Goal: Transaction & Acquisition: Book appointment/travel/reservation

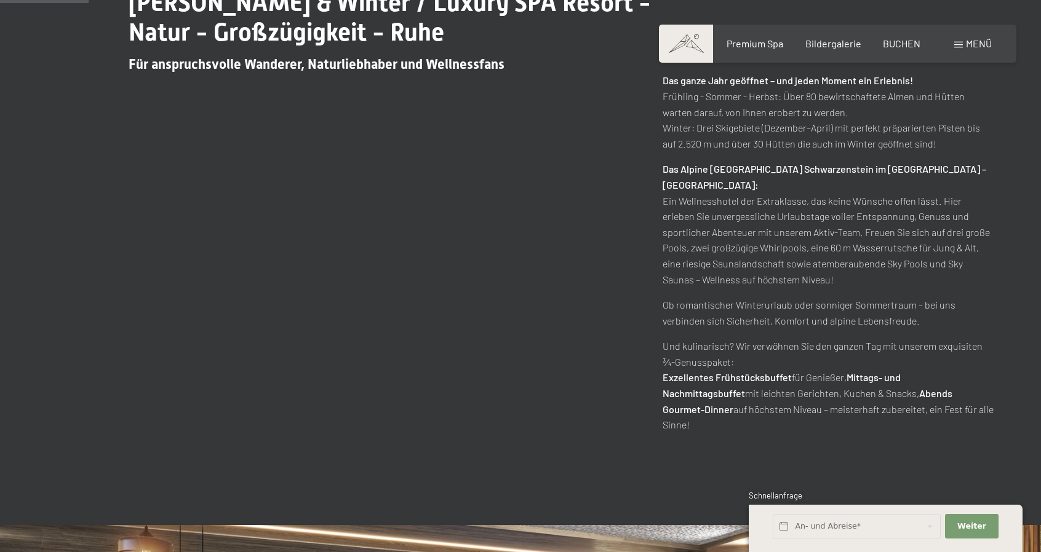
scroll to position [861, 0]
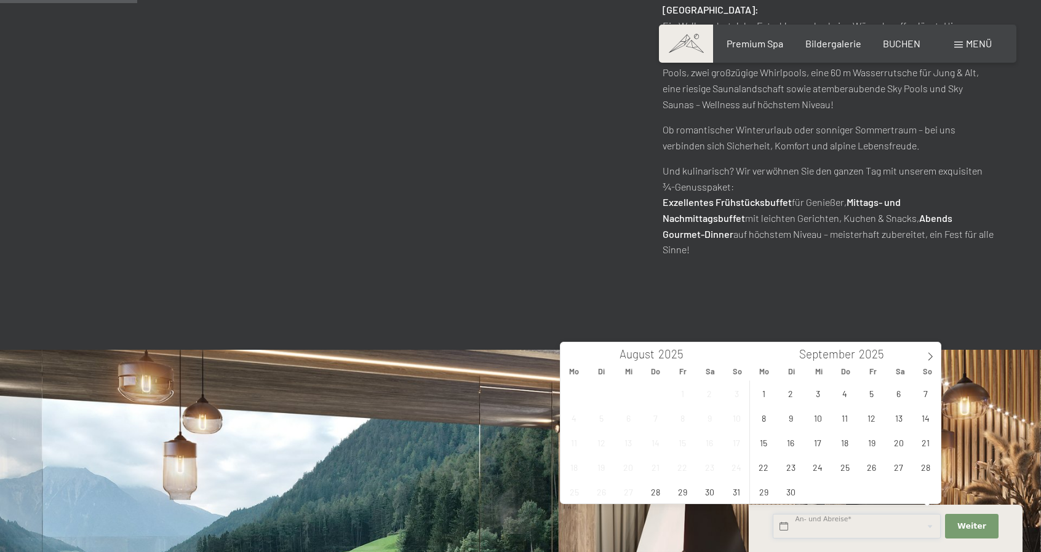
click at [868, 533] on input "text" at bounding box center [857, 526] width 168 height 25
click at [928, 354] on icon at bounding box center [930, 356] width 9 height 9
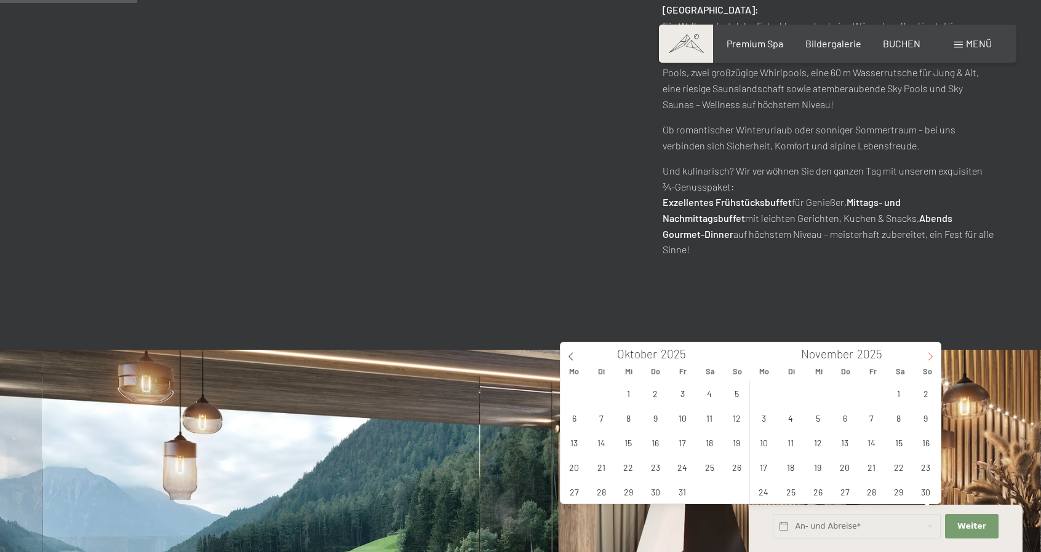
type input "2026"
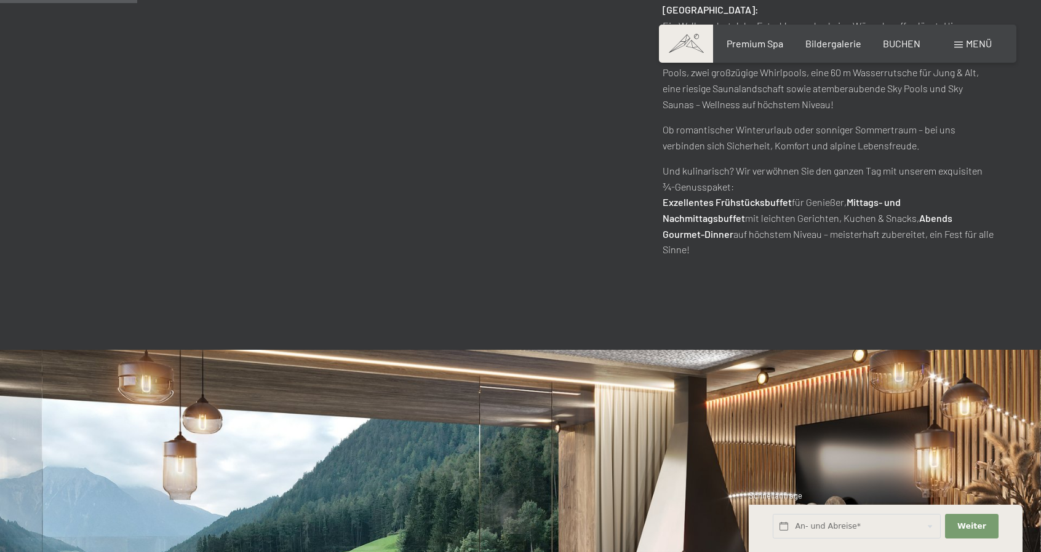
click at [523, 280] on div "Dein Wellnesshotel in Südtirol / Sommer & Winter / Luxury SPA Resort - Natur - …" at bounding box center [520, 20] width 1041 height 659
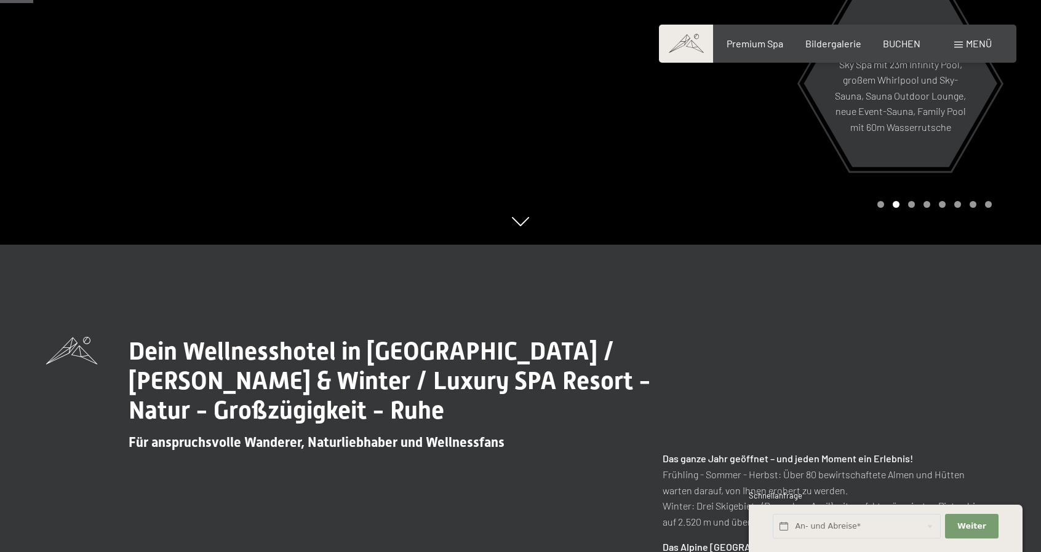
scroll to position [0, 0]
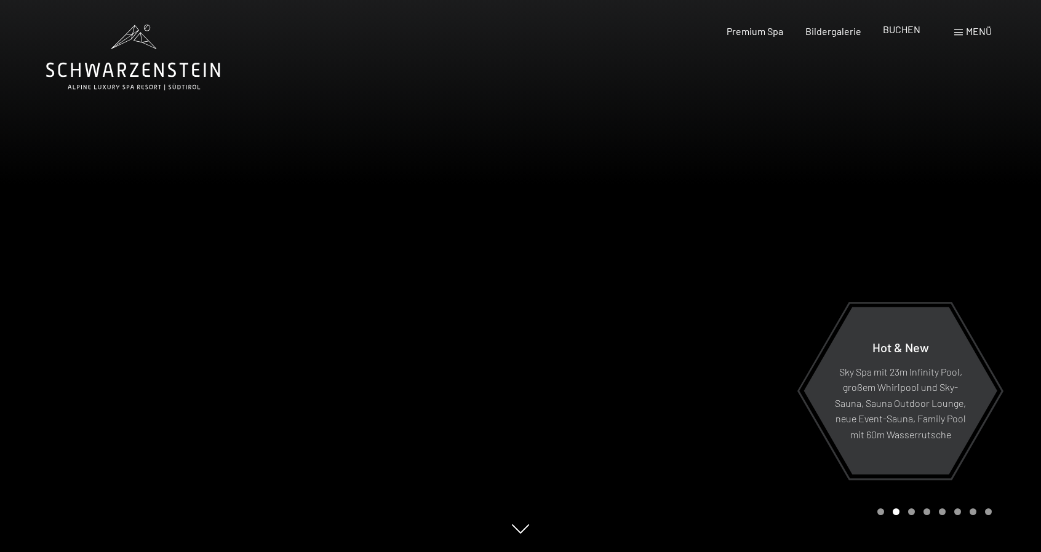
click at [897, 31] on span "BUCHEN" at bounding box center [902, 29] width 38 height 12
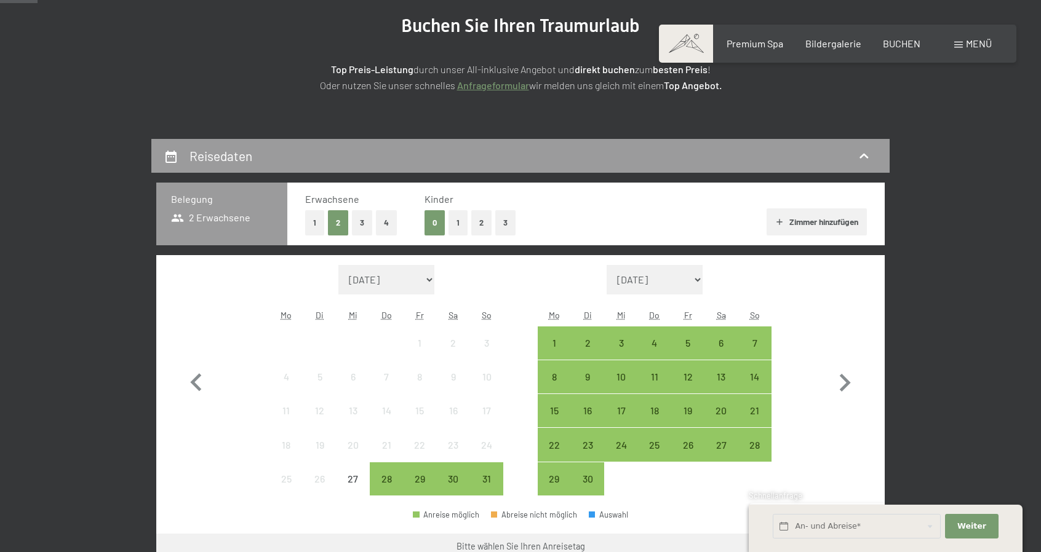
scroll to position [185, 0]
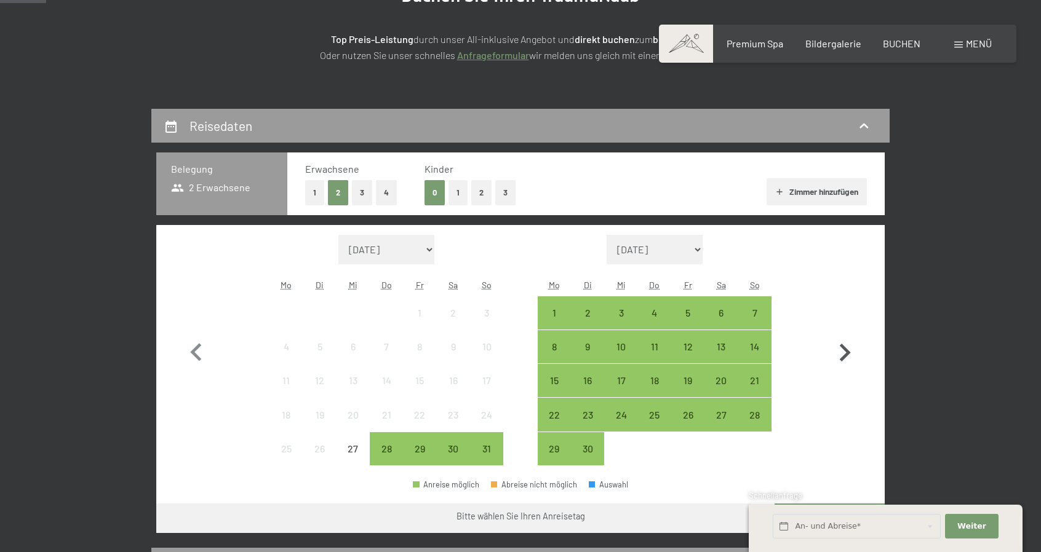
click at [844, 348] on icon "button" at bounding box center [845, 353] width 11 height 18
select select "2025-09-01"
select select "2025-10-01"
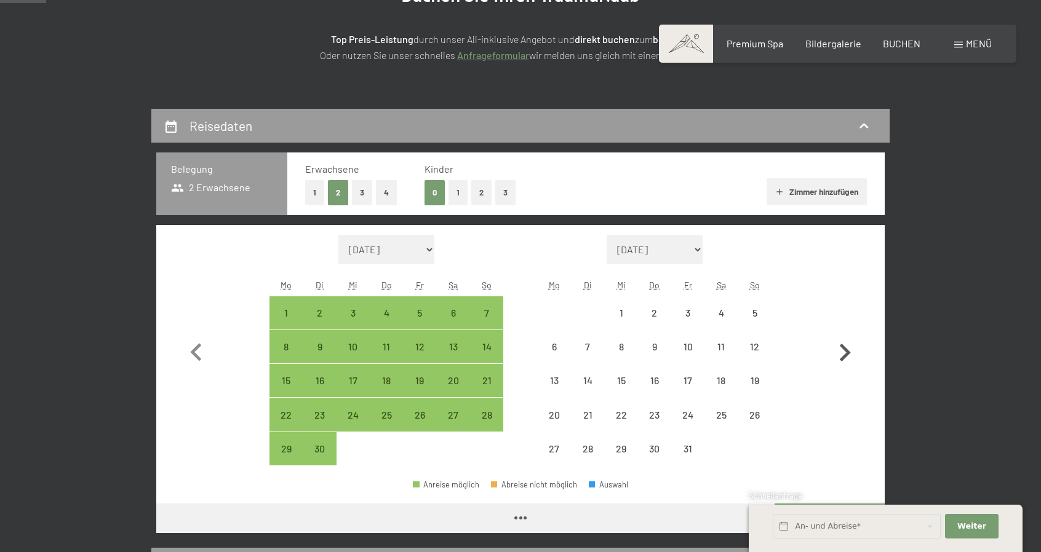
click at [844, 348] on icon "button" at bounding box center [845, 353] width 11 height 18
select select "2025-10-01"
select select "2025-11-01"
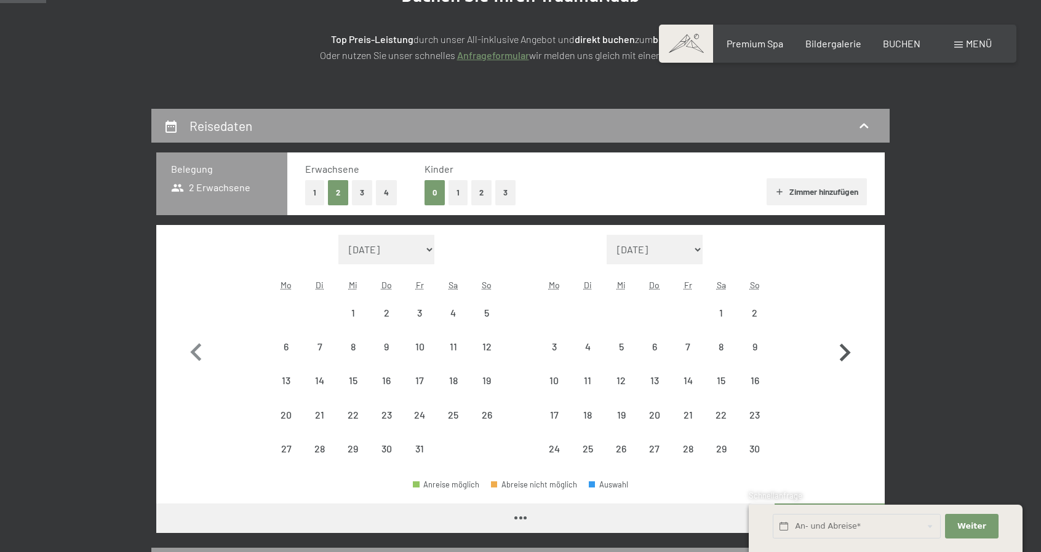
click at [844, 348] on icon "button" at bounding box center [845, 353] width 11 height 18
select select "2025-12-01"
select select "2026-01-01"
click at [844, 348] on icon "button" at bounding box center [845, 353] width 11 height 18
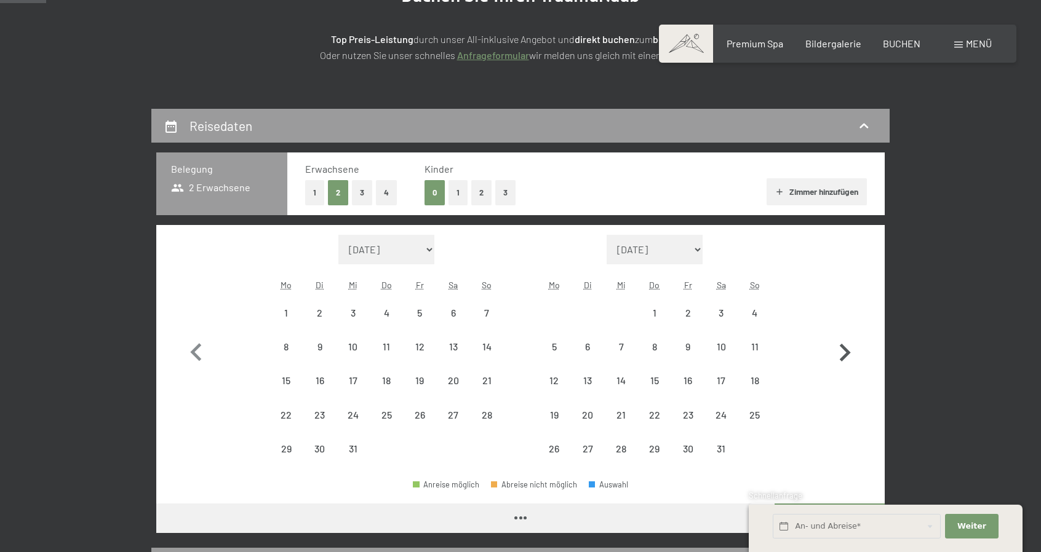
select select "2026-01-01"
select select "2026-02-01"
select select "2026-01-01"
select select "2026-02-01"
click at [844, 348] on icon "button" at bounding box center [845, 353] width 11 height 18
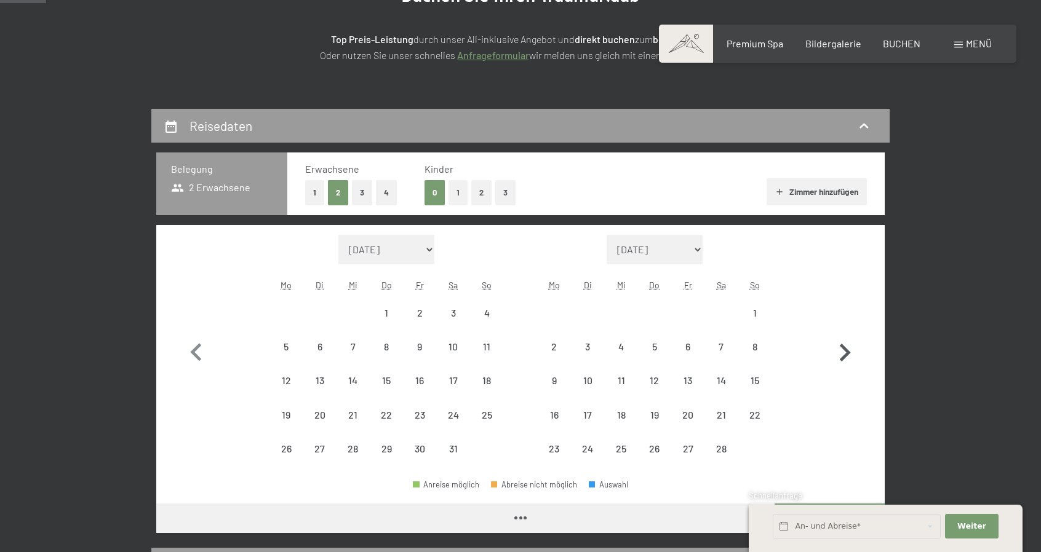
click at [844, 348] on button "button" at bounding box center [845, 350] width 36 height 231
select select "2026-03-01"
select select "2026-04-01"
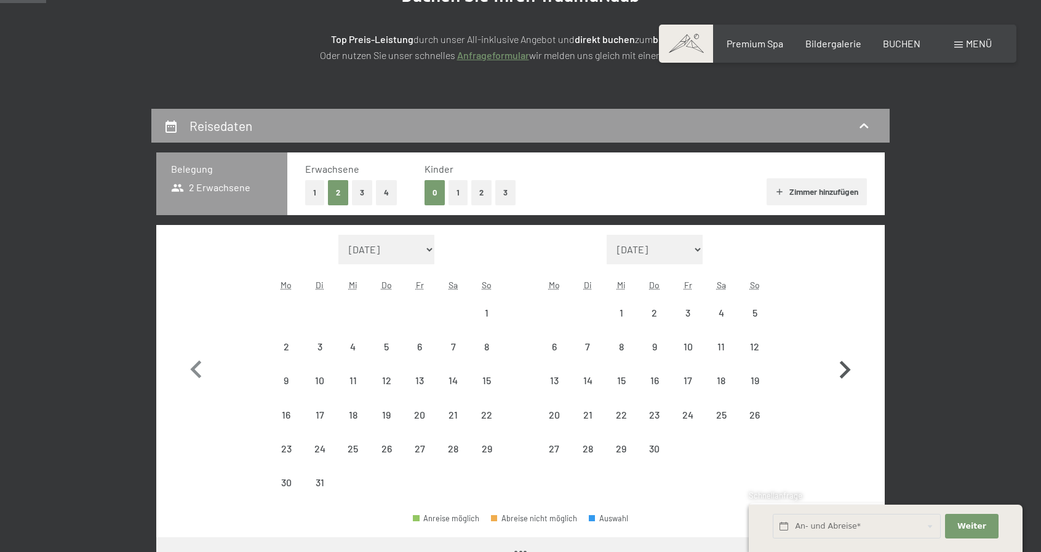
click at [844, 348] on button "button" at bounding box center [845, 367] width 36 height 265
select select "2026-04-01"
select select "2026-05-01"
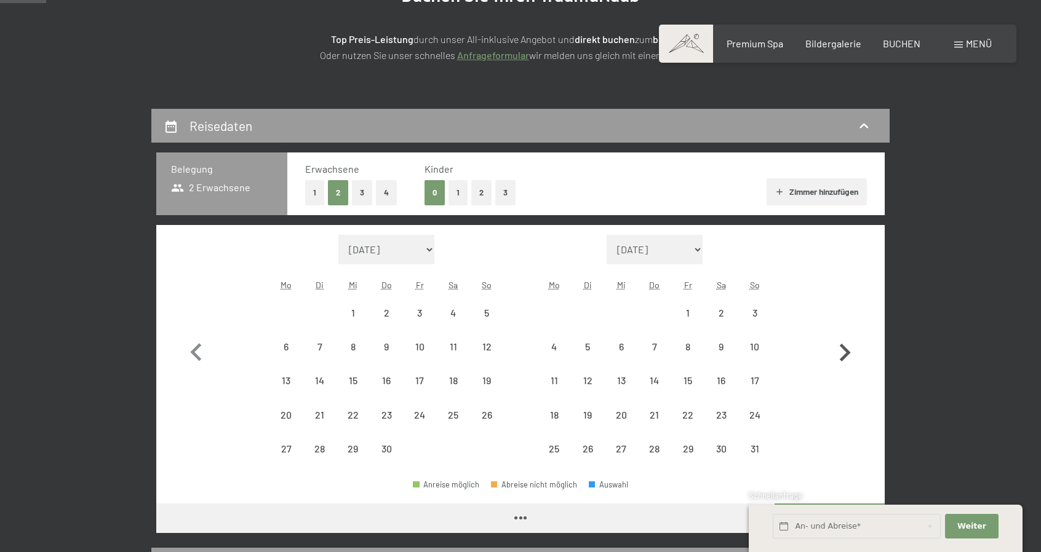
click at [844, 348] on icon "button" at bounding box center [845, 353] width 11 height 18
select select "2026-05-01"
select select "2026-06-01"
select select "2026-05-01"
select select "2026-06-01"
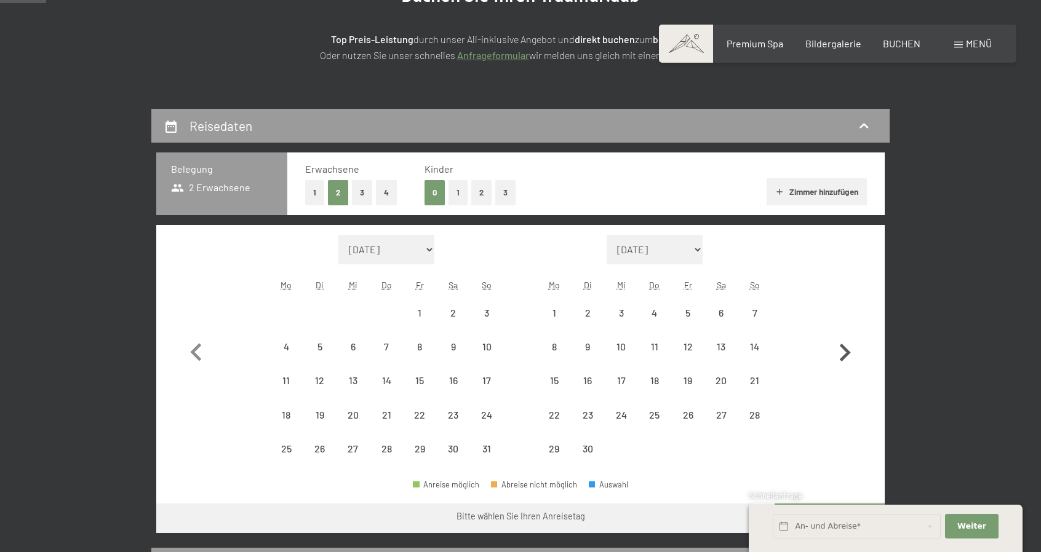
click at [844, 348] on icon "button" at bounding box center [845, 353] width 11 height 18
select select "2026-06-01"
select select "2026-07-01"
select select "2026-06-01"
select select "2026-07-01"
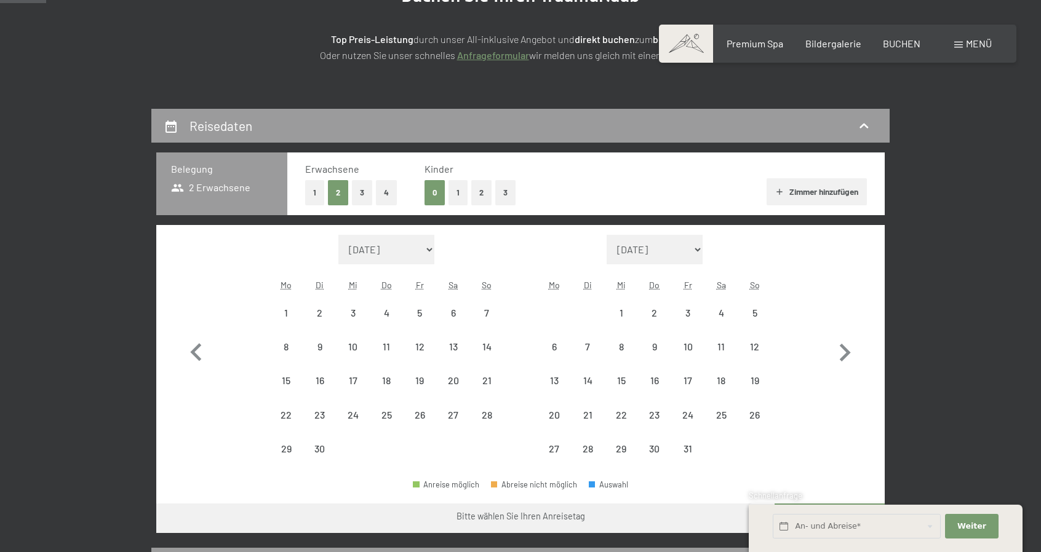
click at [489, 196] on div "0 1 2 3" at bounding box center [469, 192] width 90 height 25
click at [482, 196] on button "2" at bounding box center [481, 192] width 20 height 25
select select "2026-06-01"
select select "2026-07-01"
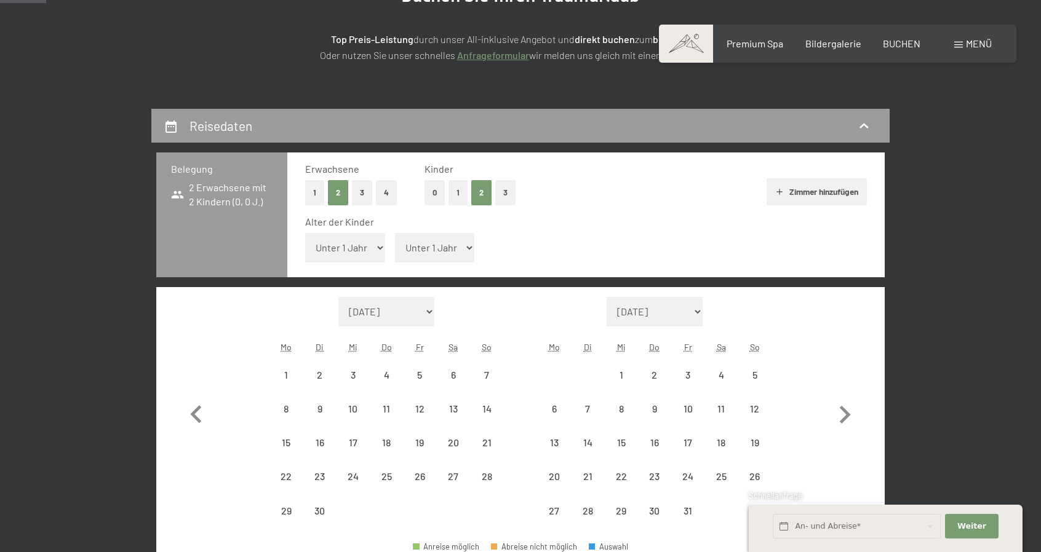
click at [347, 253] on select "Unter 1 Jahr 1 Jahr 2 Jahre 3 Jahre 4 Jahre 5 Jahre 6 Jahre 7 Jahre 8 Jahre 9 J…" at bounding box center [345, 248] width 80 height 30
select select "2026-06-01"
select select "2026-07-01"
select select "3"
click at [305, 233] on select "Unter 1 Jahr 1 Jahr 2 Jahre 3 Jahre 4 Jahre 5 Jahre 6 Jahre 7 Jahre 8 Jahre 9 J…" at bounding box center [345, 248] width 80 height 30
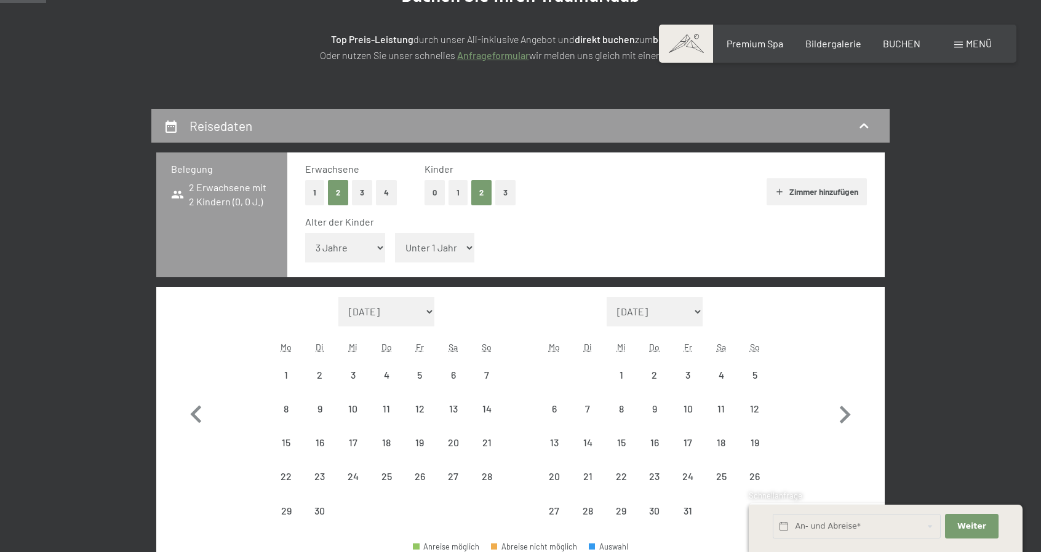
select select "2026-06-01"
select select "2026-07-01"
select select "2026-06-01"
select select "2026-07-01"
click at [427, 255] on select "Unter 1 Jahr 1 Jahr 2 Jahre 3 Jahre 4 Jahre 5 Jahre 6 Jahre 7 Jahre 8 Jahre 9 J…" at bounding box center [435, 248] width 80 height 30
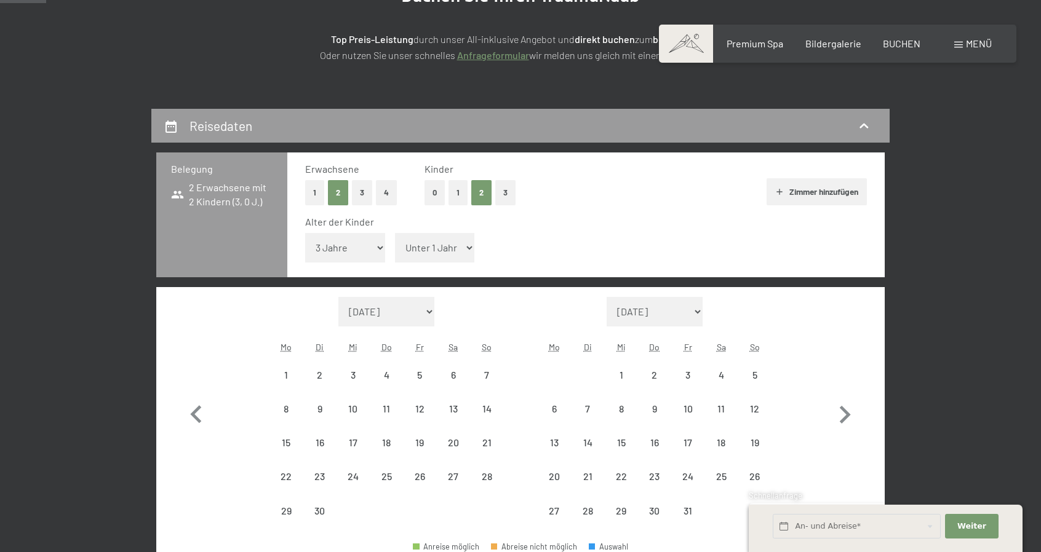
select select "7"
click at [395, 233] on select "Unter 1 Jahr 1 Jahr 2 Jahre 3 Jahre 4 Jahre 5 Jahre 6 Jahre 7 Jahre 8 Jahre 9 J…" at bounding box center [435, 248] width 80 height 30
select select "2026-06-01"
select select "2026-07-01"
select select "2026-06-01"
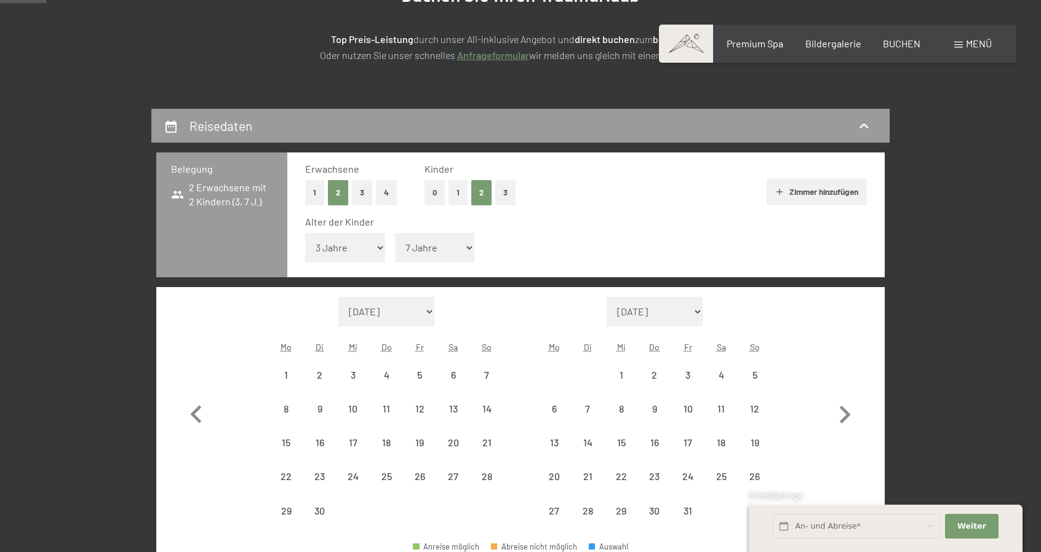
select select "2026-07-01"
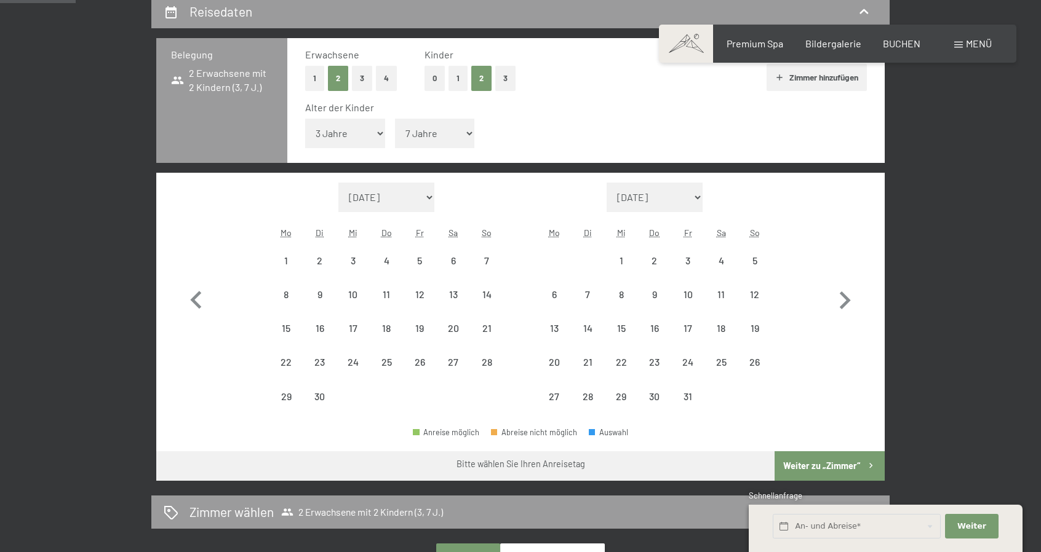
scroll to position [308, 0]
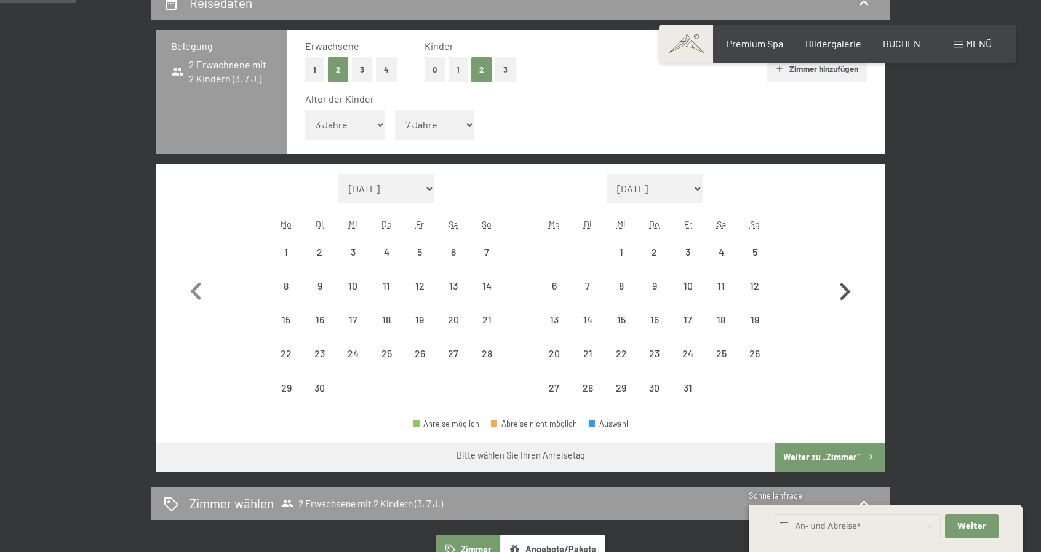
click at [843, 286] on icon "button" at bounding box center [845, 292] width 11 height 18
select select "2026-07-01"
select select "2026-08-01"
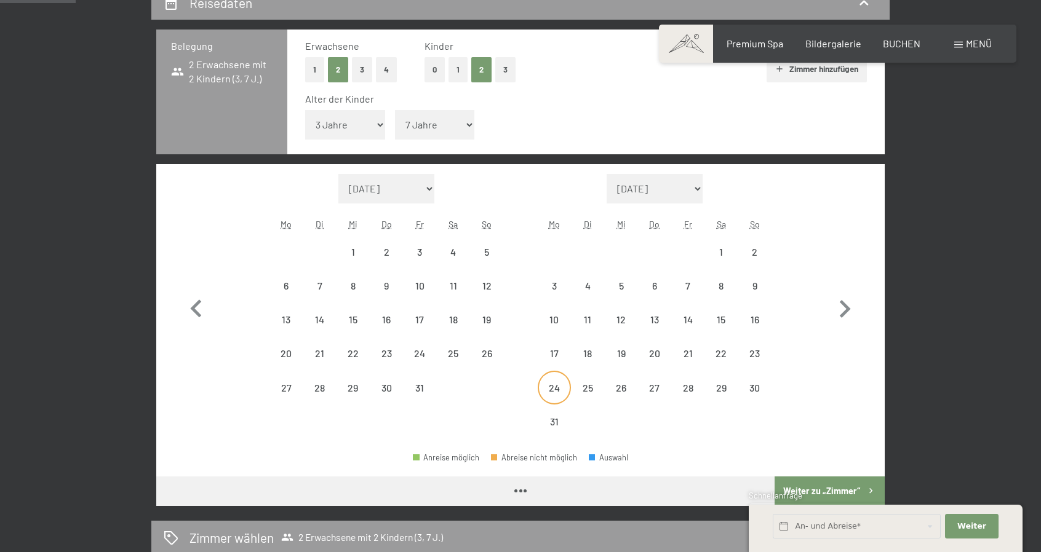
select select "2026-07-01"
select select "2026-08-01"
click at [748, 348] on div "23" at bounding box center [754, 353] width 31 height 31
select select "2026-07-01"
select select "2026-08-01"
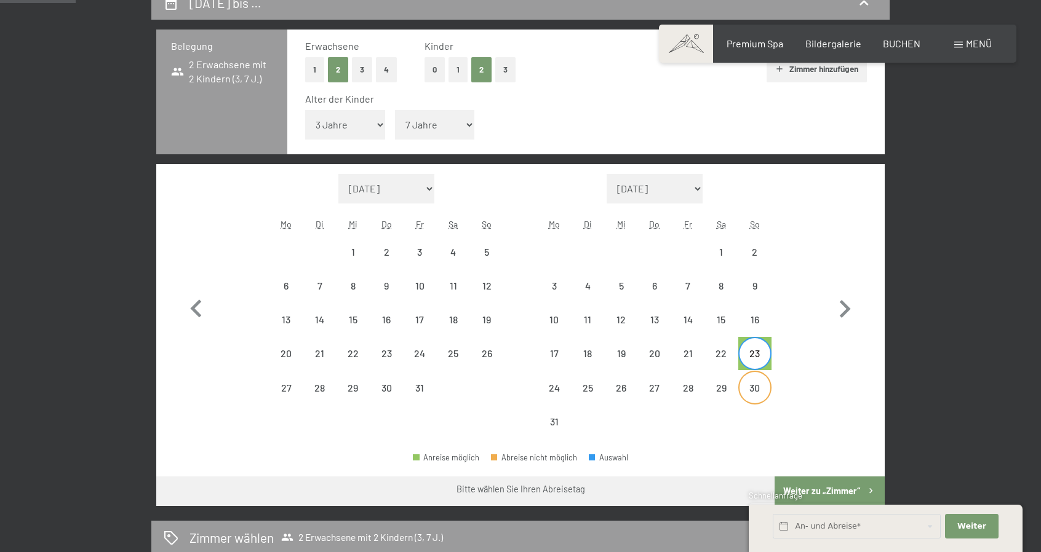
click at [755, 379] on div "30" at bounding box center [754, 387] width 31 height 31
select select "2026-07-01"
select select "2026-08-01"
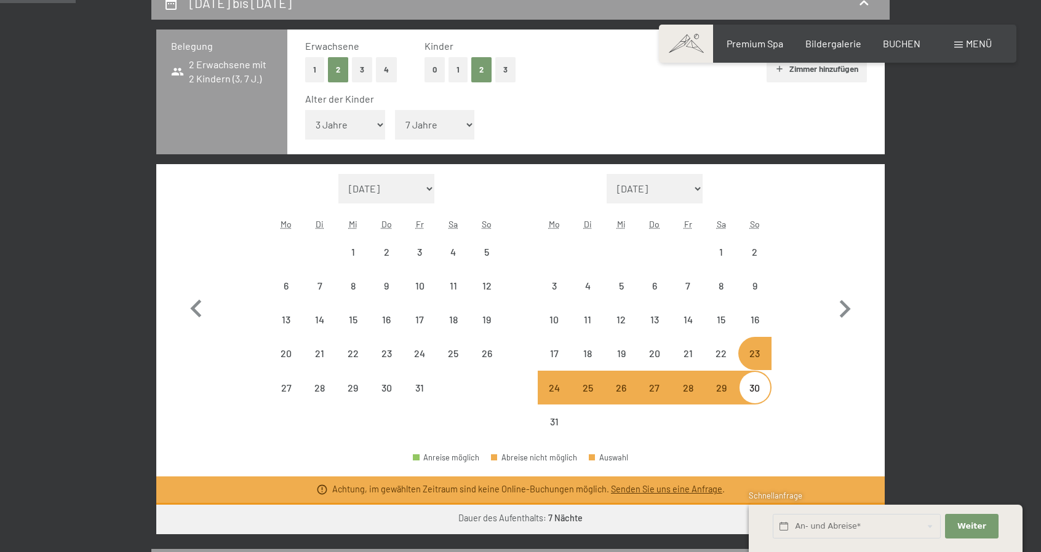
scroll to position [492, 0]
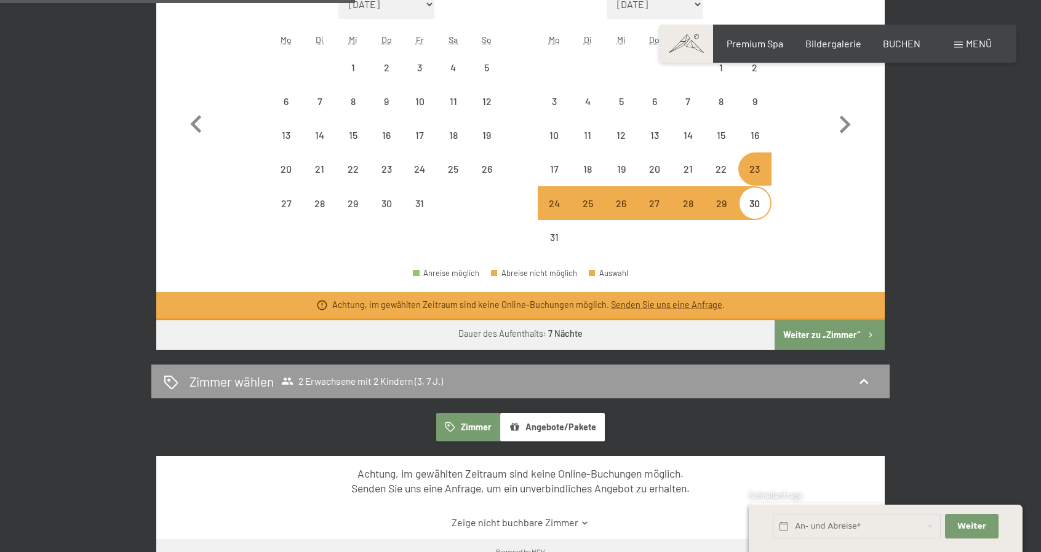
click at [658, 302] on link "Senden Sie uns eine Anfrage" at bounding box center [666, 305] width 111 height 10
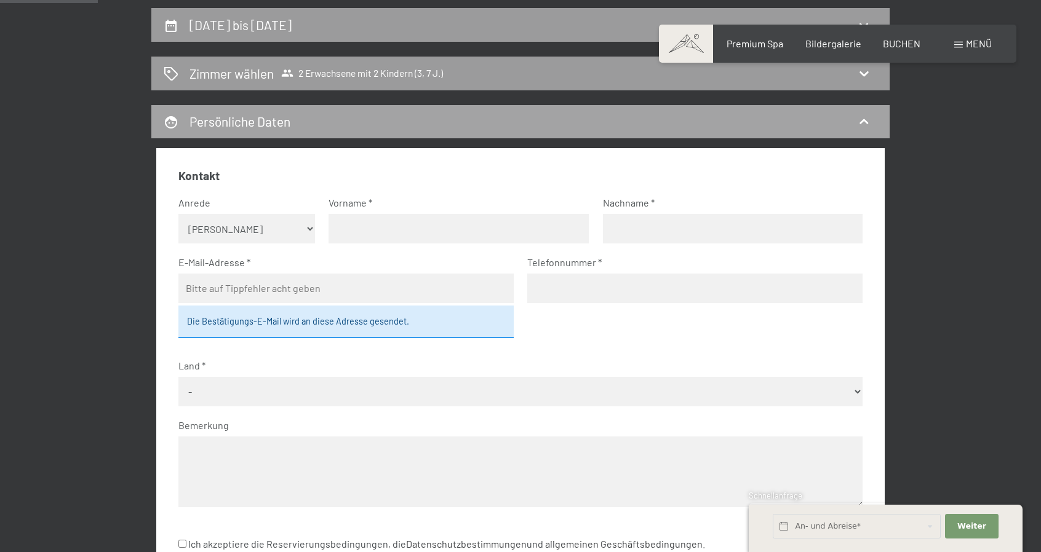
scroll to position [298, 0]
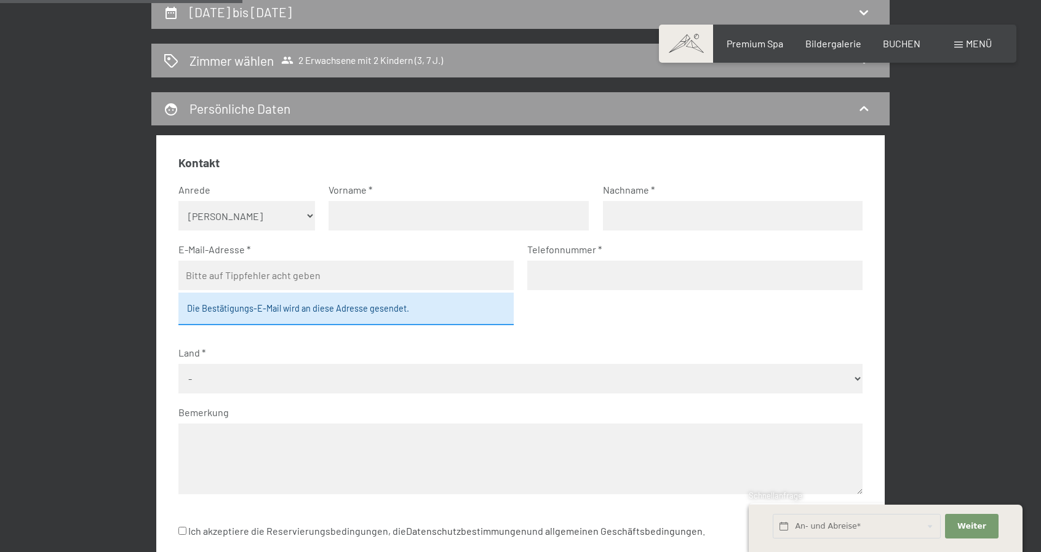
click at [255, 220] on select "Keine Angabe Frau Herr" at bounding box center [246, 216] width 137 height 30
select select "m"
click at [178, 201] on select "Keine Angabe Frau Herr" at bounding box center [246, 216] width 137 height 30
click at [405, 217] on input "text" at bounding box center [458, 216] width 260 height 30
type input "Maximilian"
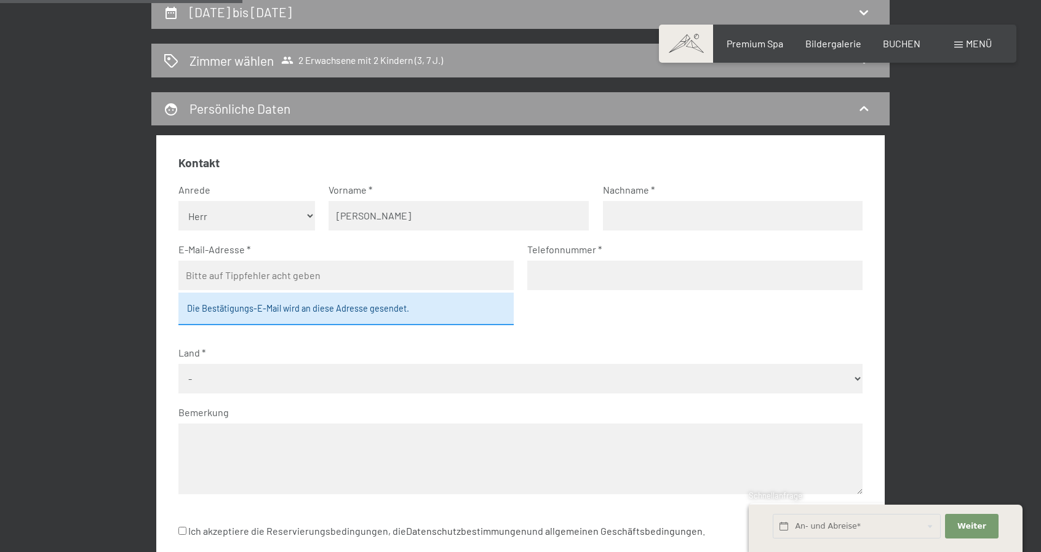
type input "Baumann"
type input "baumann.max84@gmail.com"
type input "016090917710"
select select "DEU"
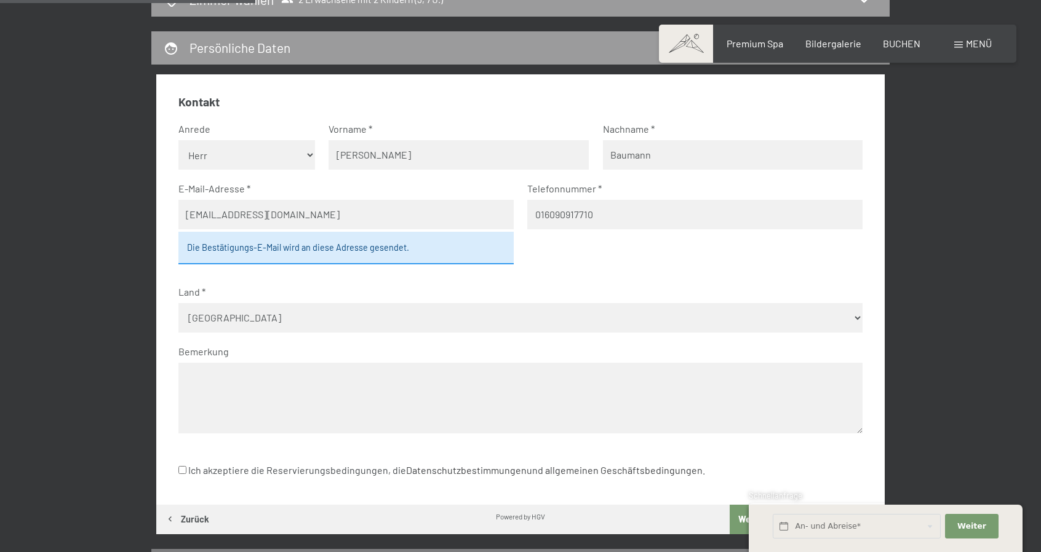
scroll to position [360, 0]
click at [538, 212] on input "016090917710" at bounding box center [694, 214] width 335 height 30
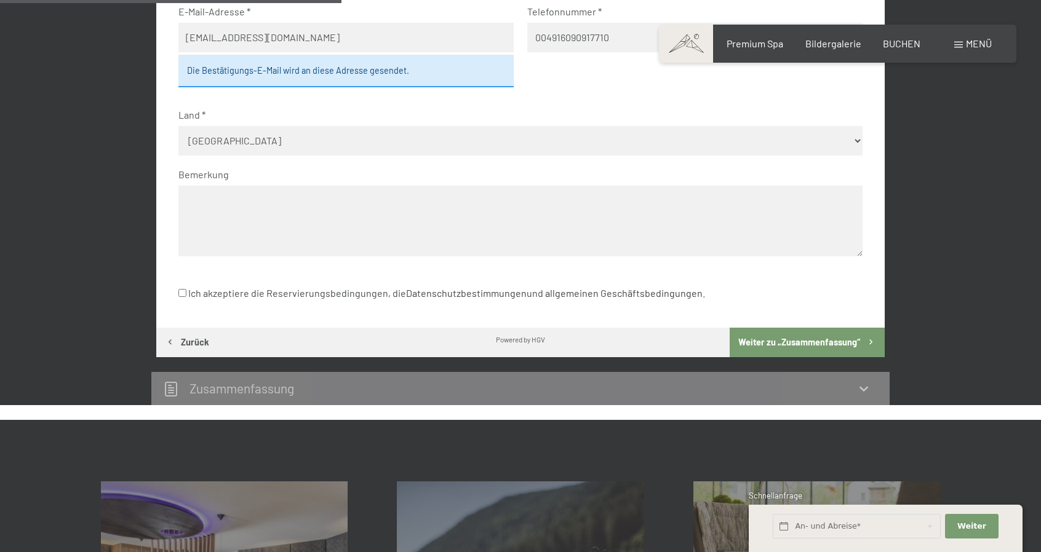
scroll to position [544, 0]
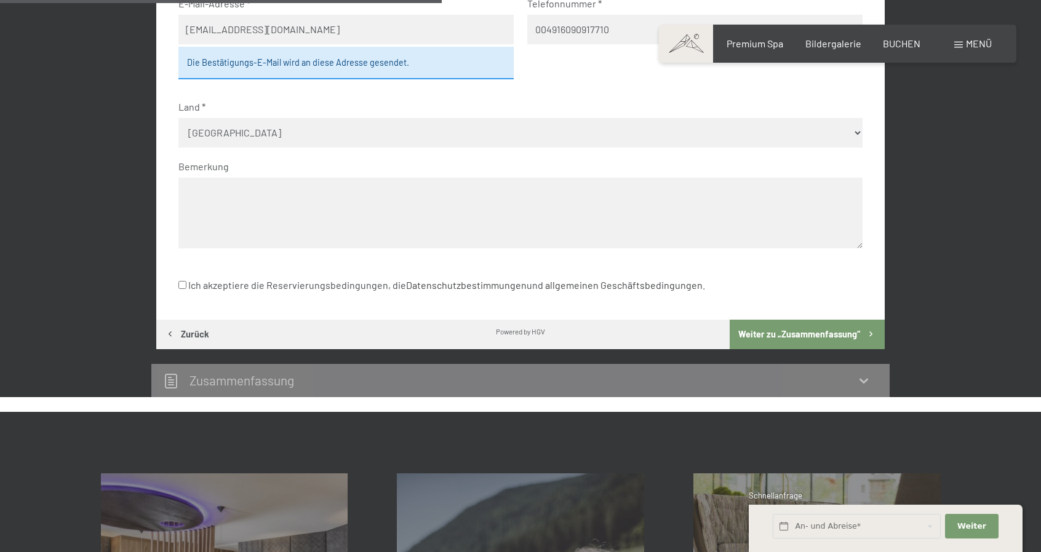
type input "004916090917710"
click at [178, 282] on input "Ich akzeptiere die Reservierungsbedingungen, die Datenschutzbestimmungen und al…" at bounding box center [182, 285] width 8 height 8
checkbox input "true"
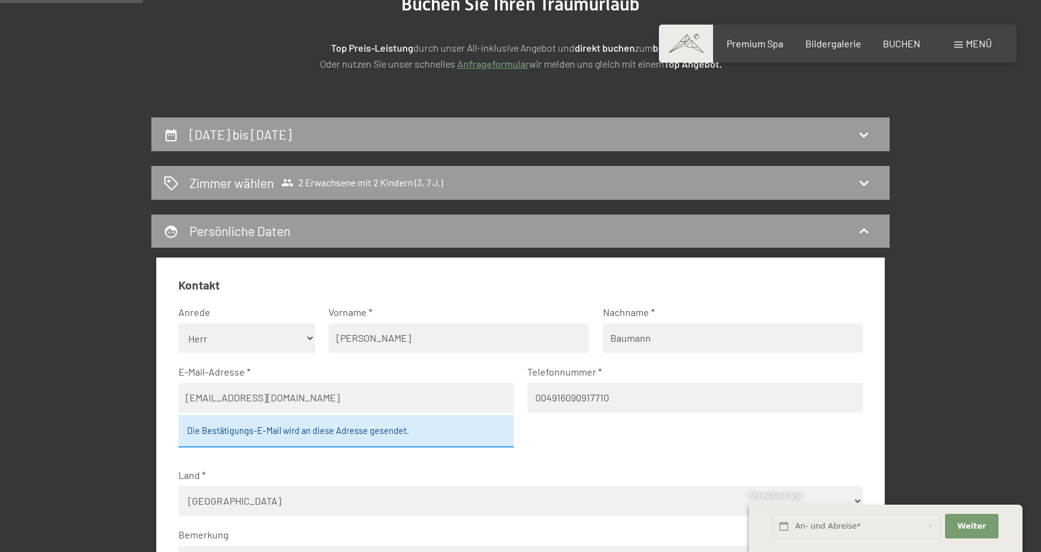
scroll to position [175, 0]
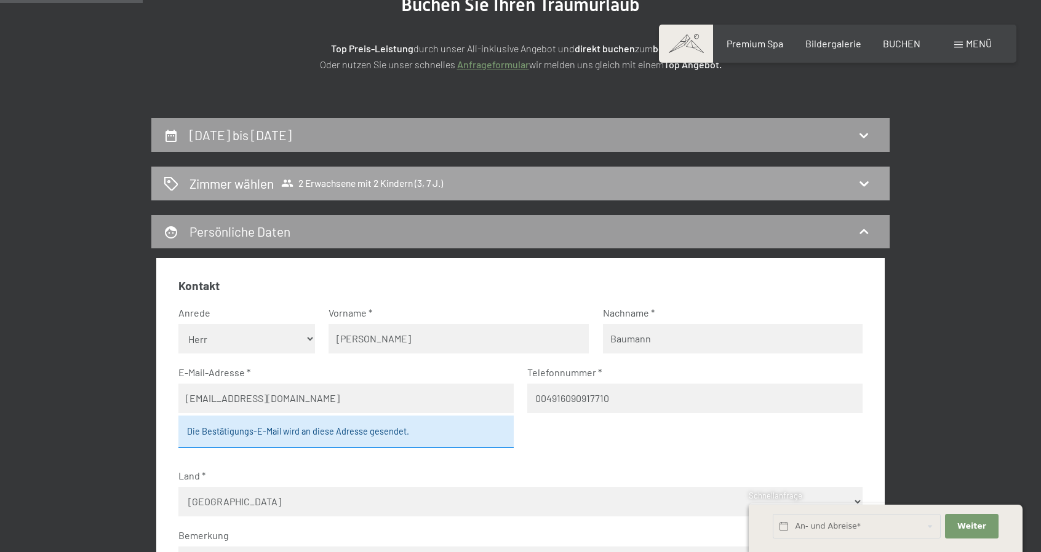
click at [838, 184] on div "Zimmer wählen 2 Erwachsene mit 2 Kindern (3, 7 J.)" at bounding box center [520, 184] width 713 height 18
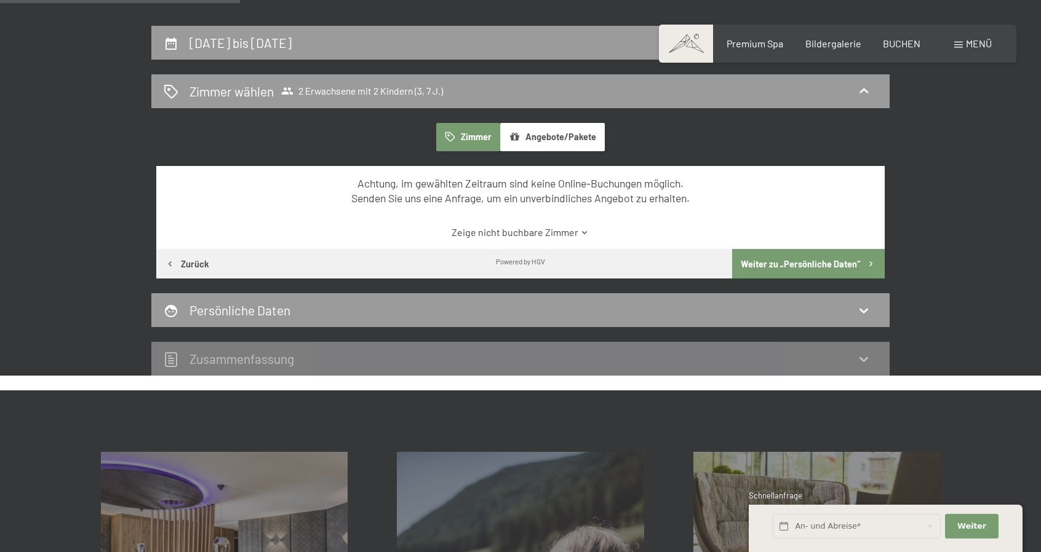
scroll to position [232, 0]
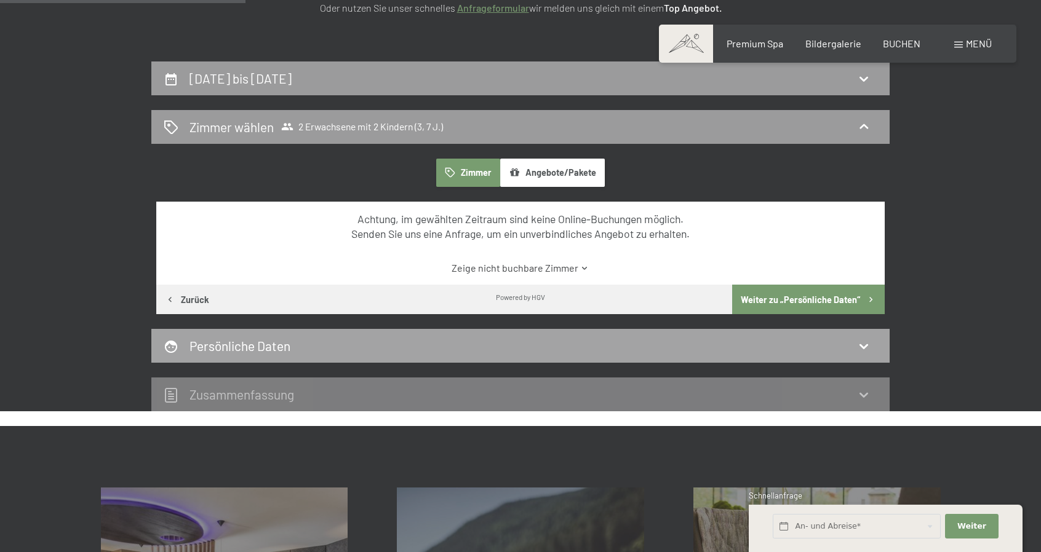
click at [352, 360] on div "Persönliche Daten" at bounding box center [520, 346] width 738 height 34
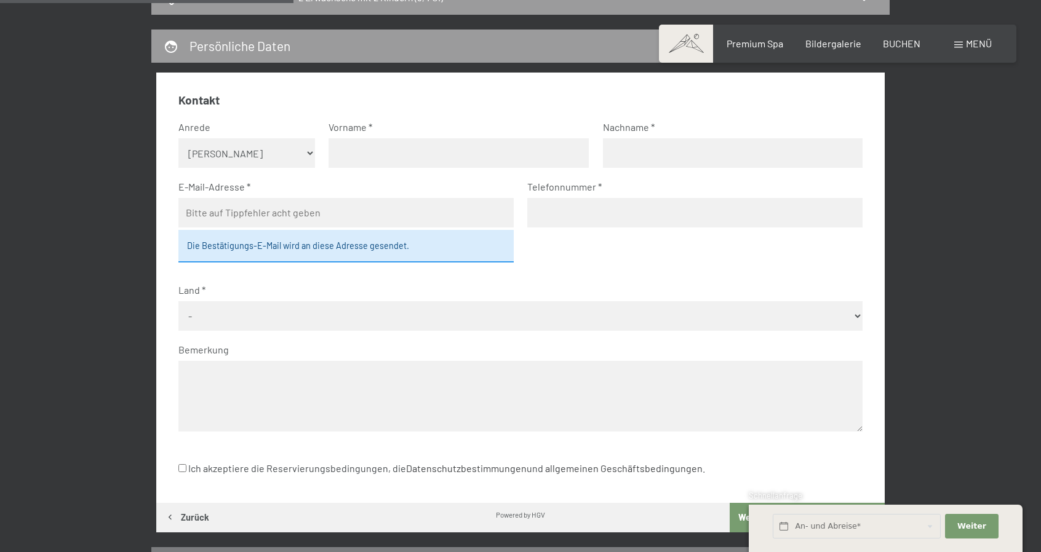
scroll to position [478, 0]
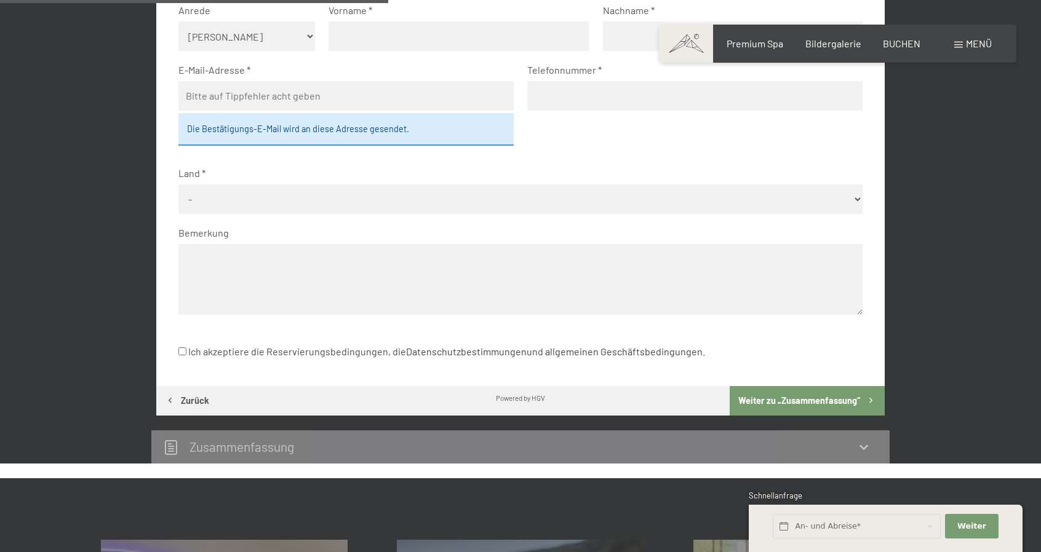
click at [251, 258] on textarea at bounding box center [520, 279] width 685 height 71
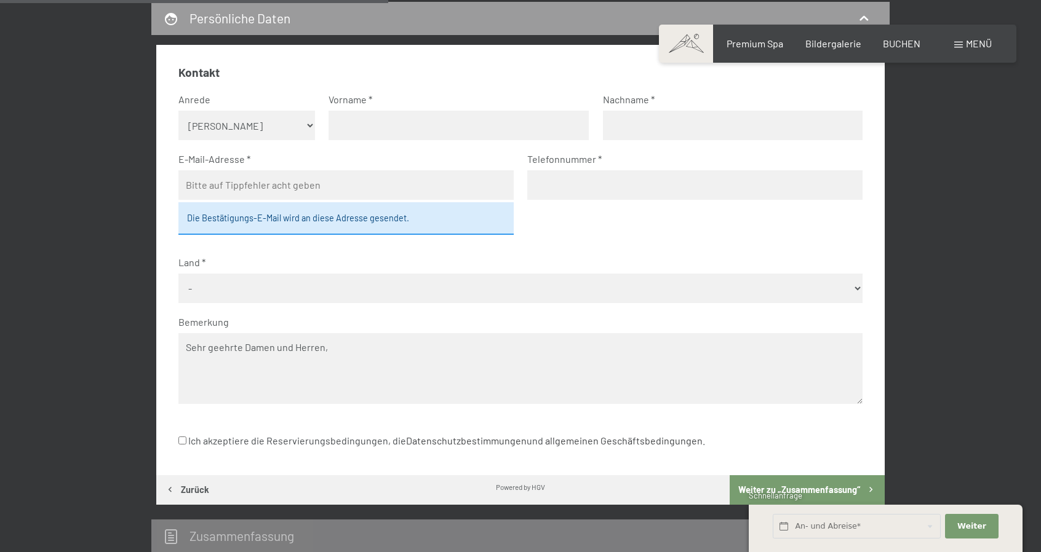
scroll to position [232, 0]
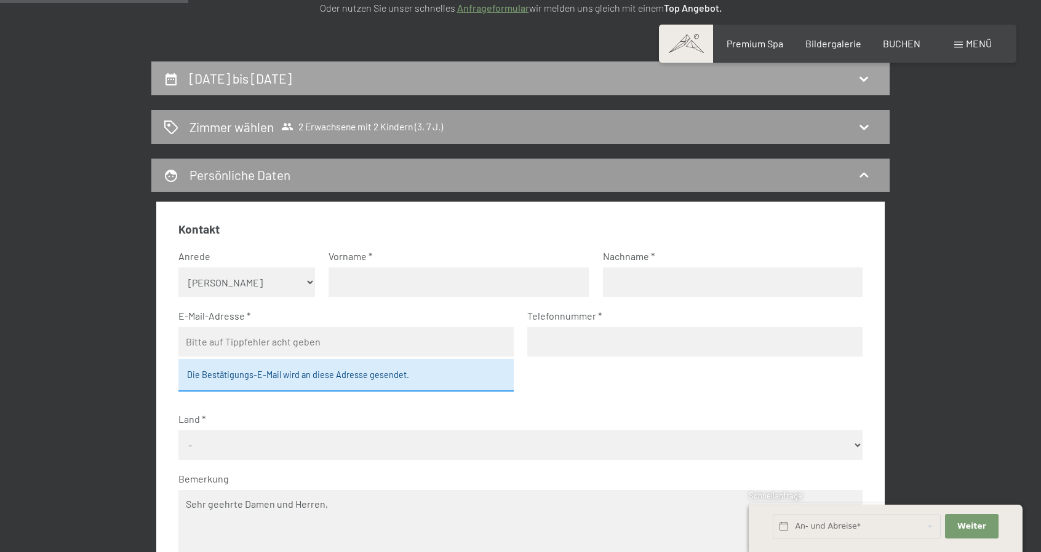
type textarea "Sehr geehrte Damen und Herren,"
click at [292, 73] on h2 "23. August bis 30. August 2026" at bounding box center [240, 78] width 102 height 15
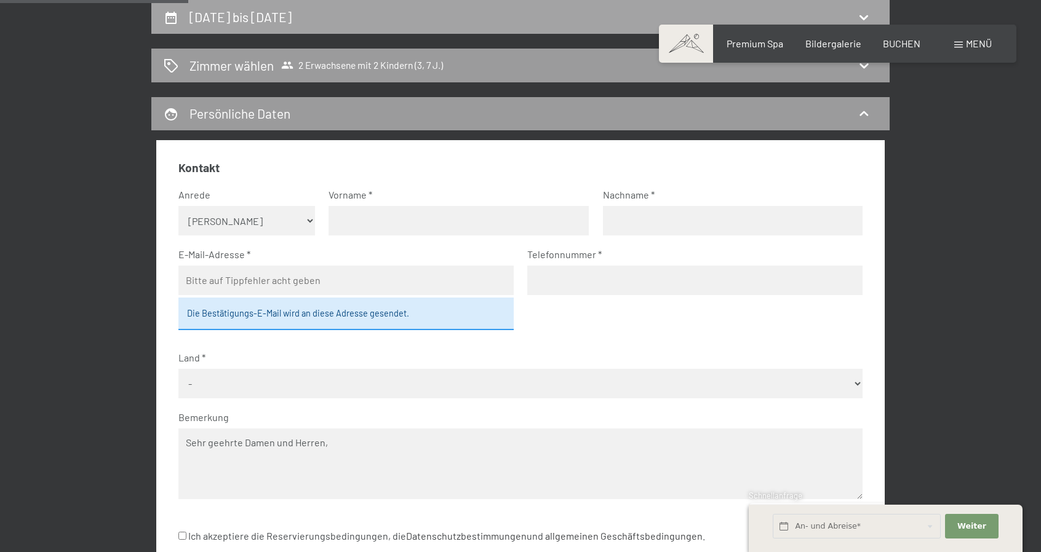
select select "3"
select select "7"
select select "2026-07-01"
select select "2026-08-01"
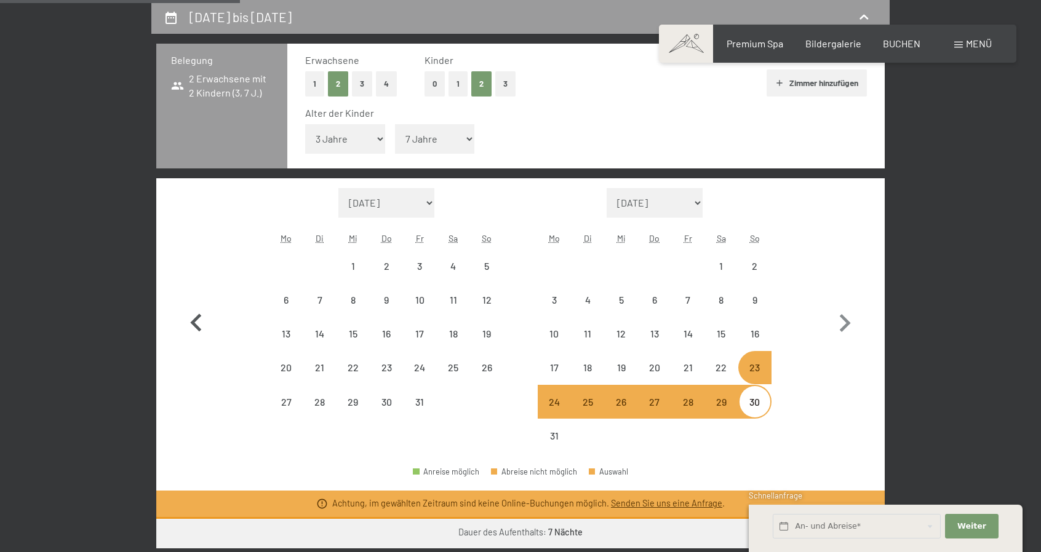
click at [195, 324] on icon "button" at bounding box center [195, 323] width 11 height 18
select select "2026-06-01"
select select "2026-07-01"
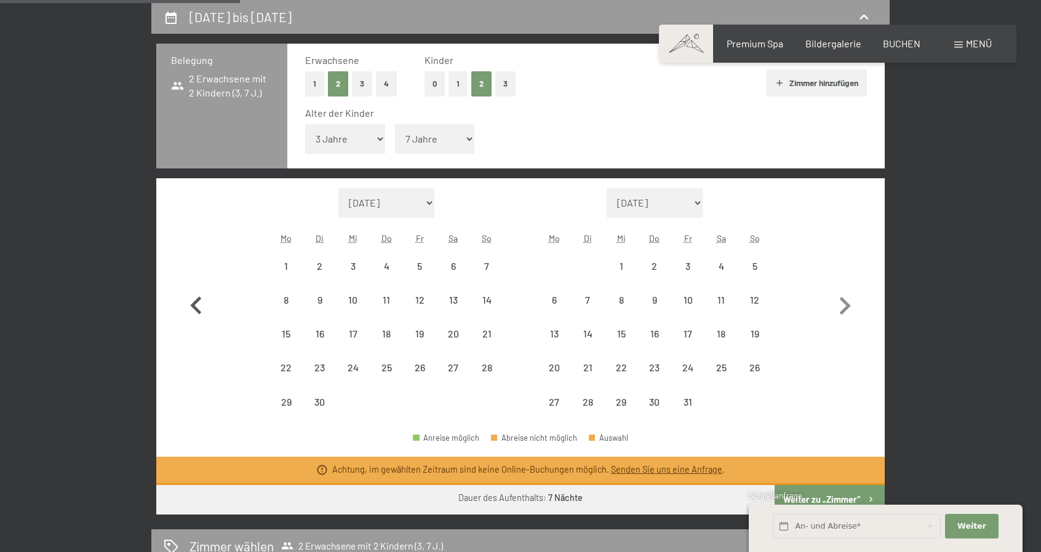
click at [195, 324] on button "button" at bounding box center [196, 303] width 36 height 231
select select "2026-05-01"
select select "2026-06-01"
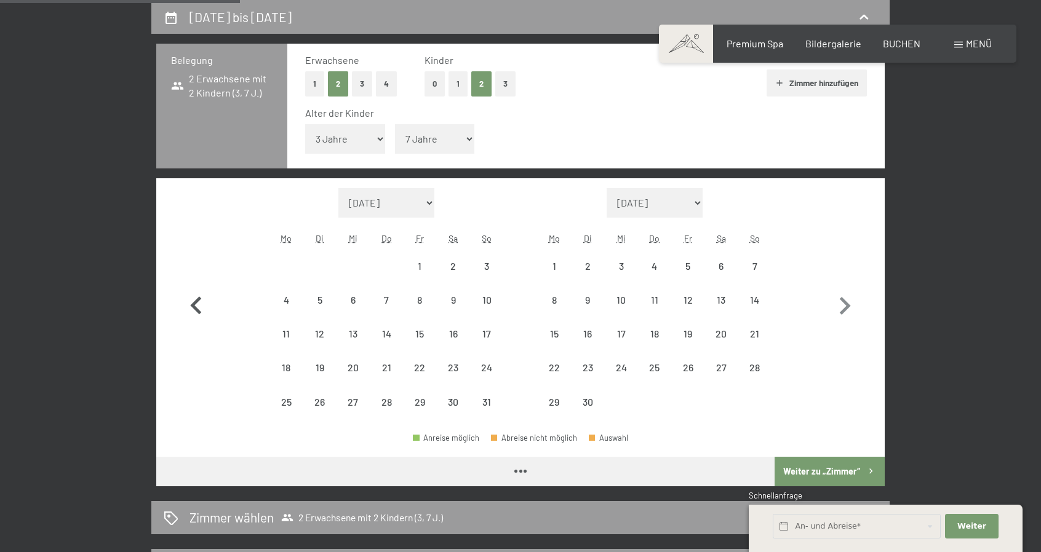
select select "2026-05-01"
select select "2026-06-01"
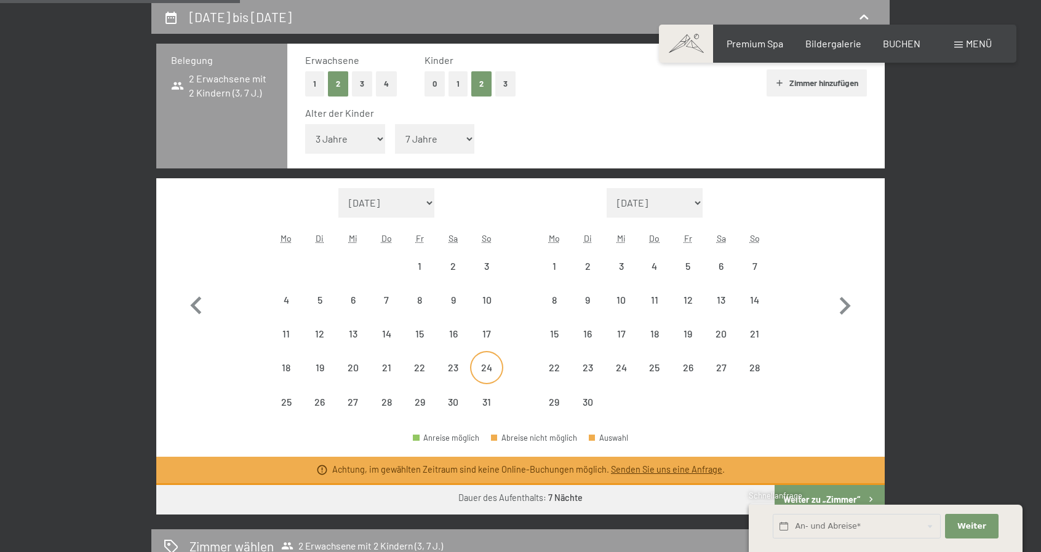
click at [491, 365] on div "24" at bounding box center [486, 378] width 31 height 31
select select "2026-05-01"
select select "2026-06-01"
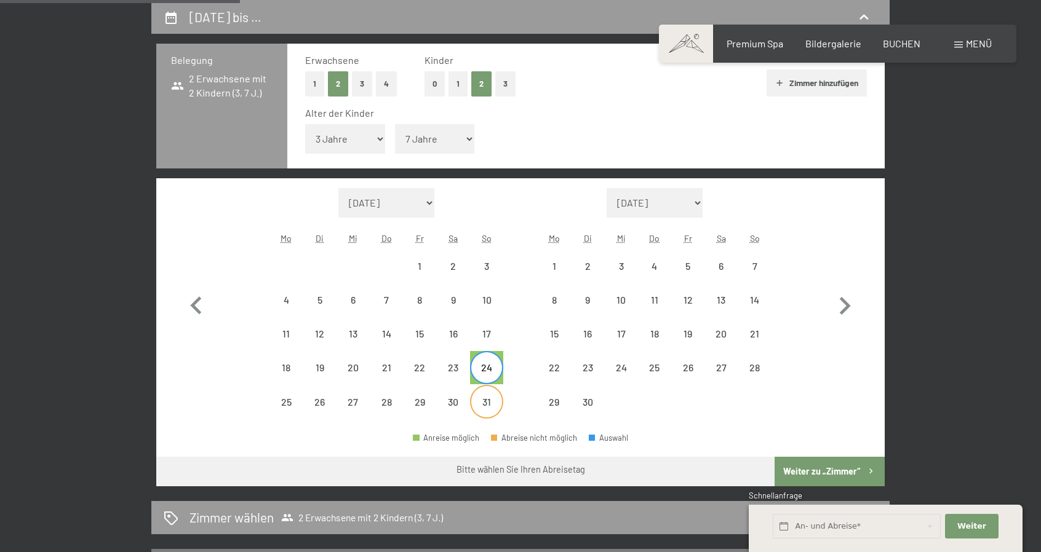
click at [486, 402] on div "31" at bounding box center [486, 412] width 31 height 31
select select "2026-05-01"
select select "2026-06-01"
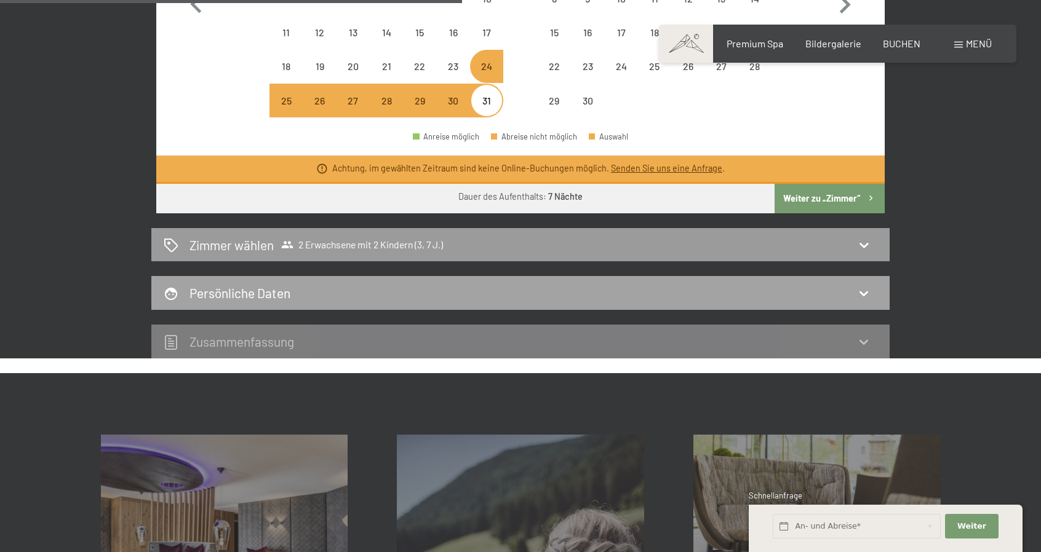
scroll to position [601, 0]
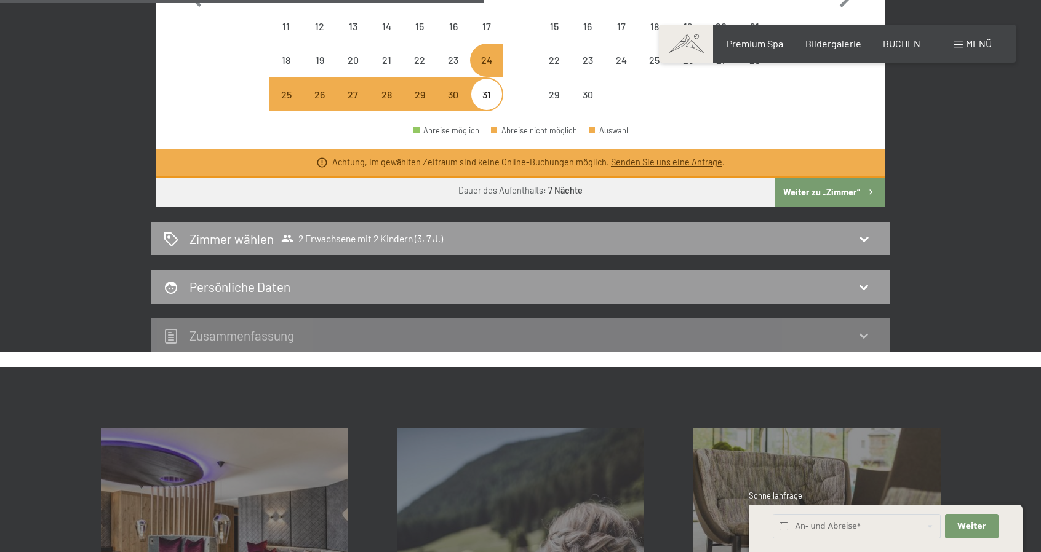
click at [244, 319] on div "Zusammen­fassung" at bounding box center [520, 336] width 738 height 34
click at [251, 335] on h2 "Zusammen­fassung" at bounding box center [241, 335] width 105 height 15
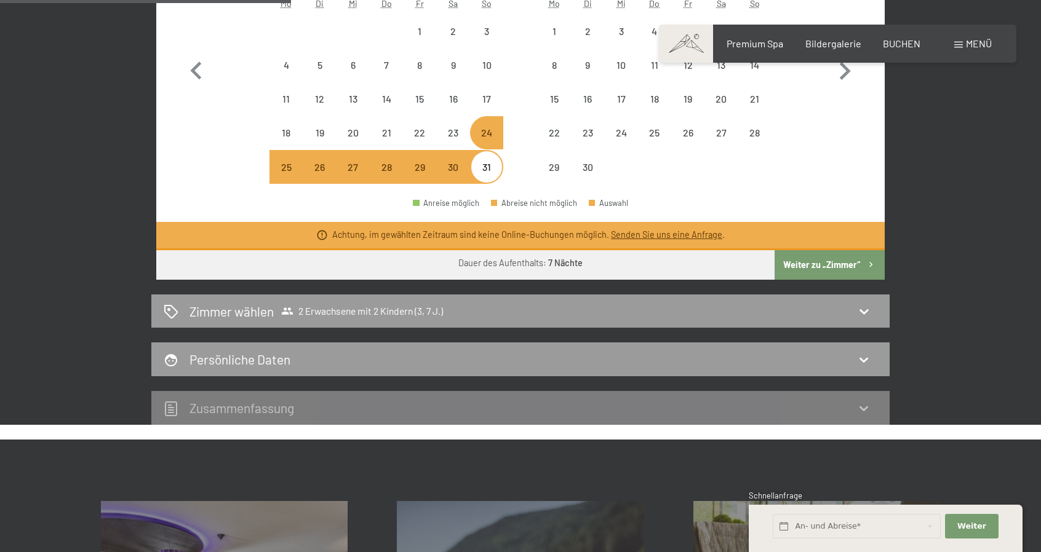
scroll to position [355, 0]
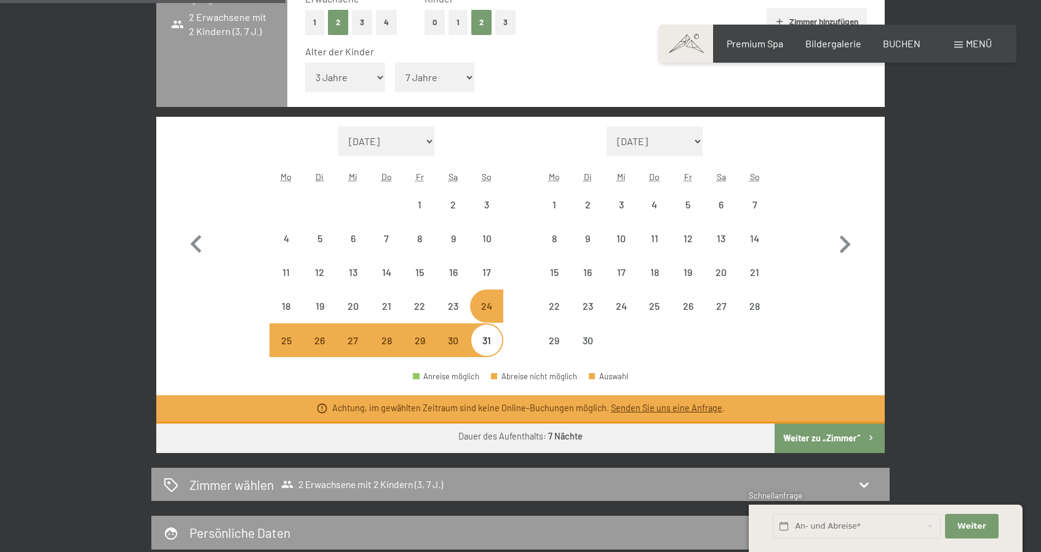
click at [853, 441] on button "Weiter zu „Zimmer“" at bounding box center [829, 439] width 110 height 30
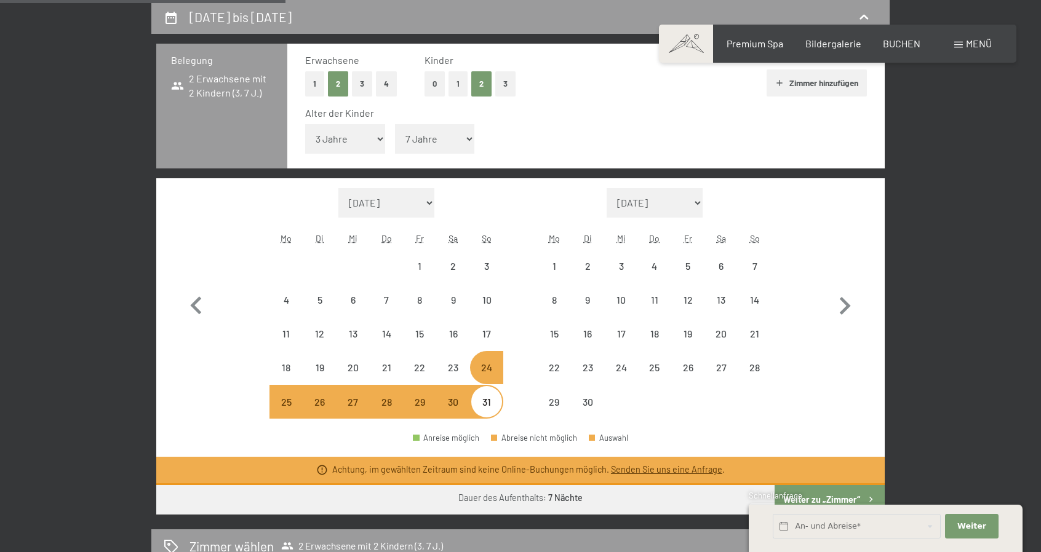
select select "2026-05-01"
select select "2026-06-01"
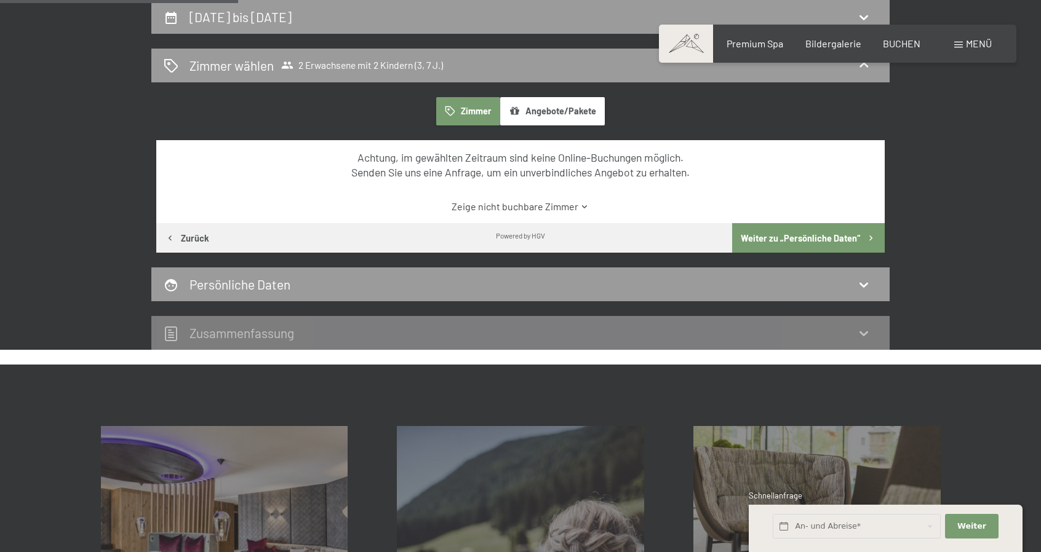
click at [783, 239] on button "Weiter zu „Persönliche Daten“" at bounding box center [808, 238] width 153 height 30
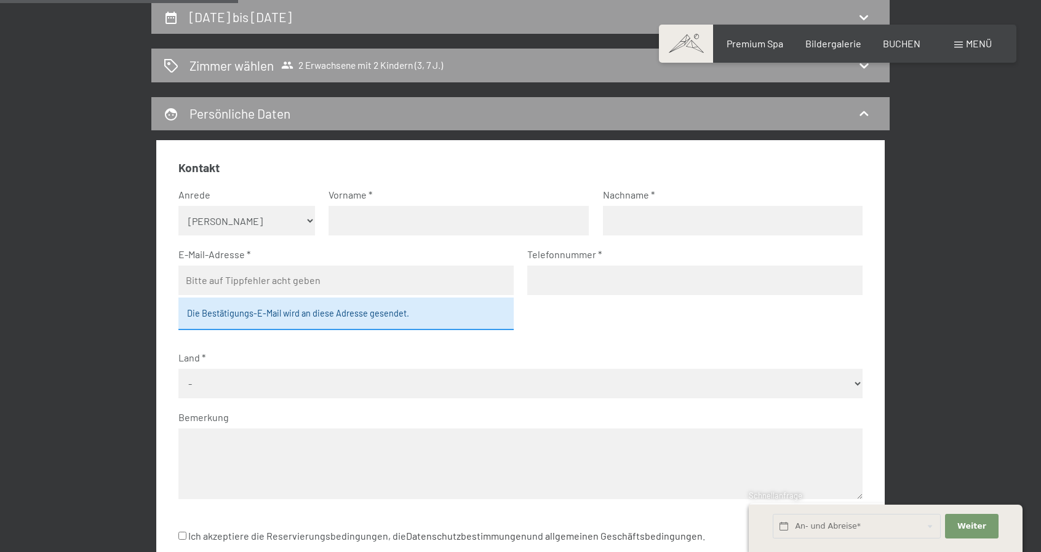
click at [274, 216] on select "Keine Angabe Frau Herr" at bounding box center [246, 221] width 137 height 30
select select "m"
click at [178, 206] on select "Keine Angabe Frau Herr" at bounding box center [246, 221] width 137 height 30
click at [368, 229] on input "text" at bounding box center [458, 221] width 260 height 30
type input "Maximilian"
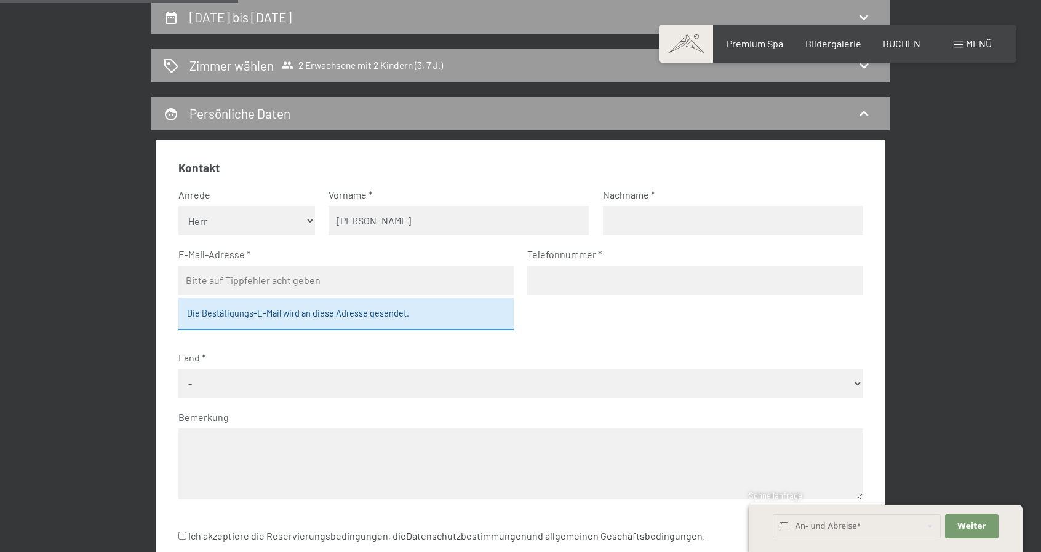
type input "Baumann"
type input "baumann.max84@gmail.com"
type input "016090917710"
select select "DEU"
drag, startPoint x: 542, startPoint y: 282, endPoint x: 522, endPoint y: 284, distance: 19.7
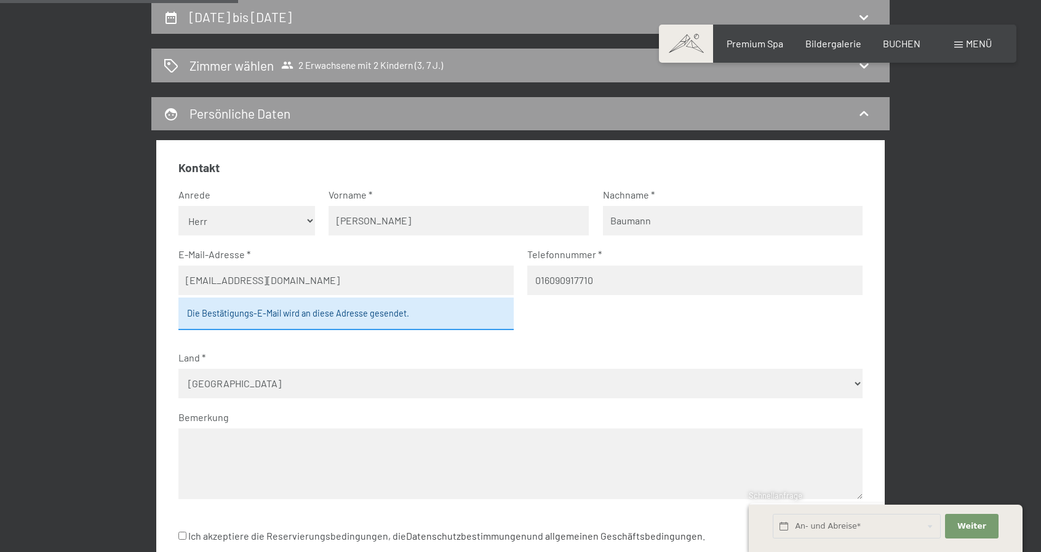
click at [522, 284] on fieldset "Kontakt Anrede Keine Angabe Frau Herr Vorname Maximilian Nachname Baumann E-Mai…" at bounding box center [520, 337] width 685 height 355
type input "004916090917710"
click at [271, 440] on textarea at bounding box center [520, 464] width 685 height 71
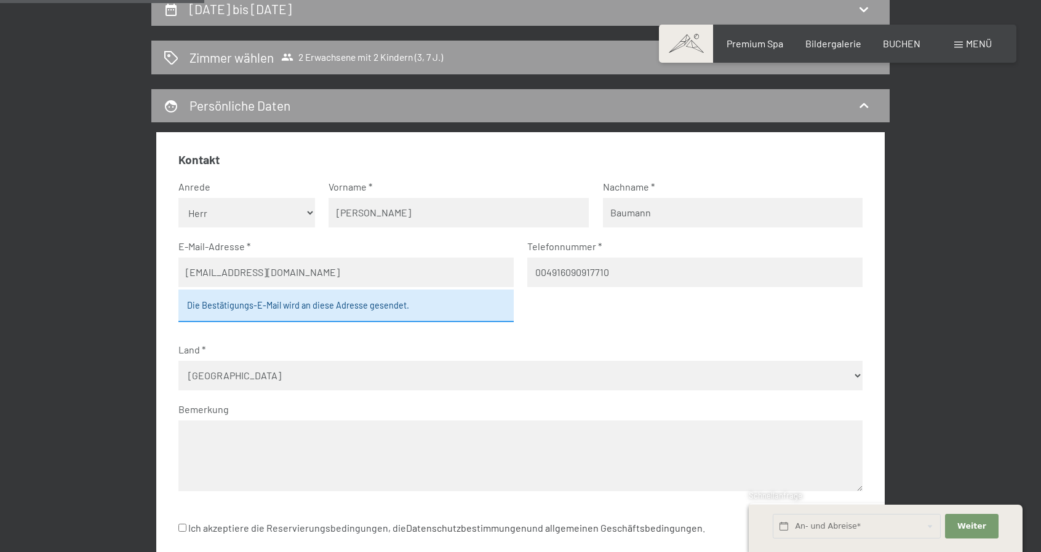
scroll to position [308, 0]
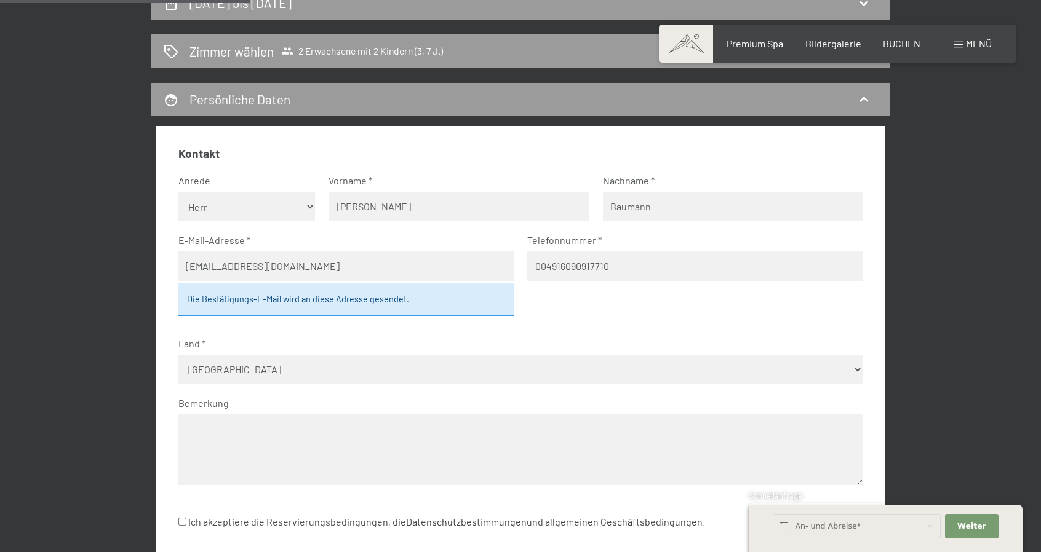
click at [220, 432] on textarea at bounding box center [520, 450] width 685 height 71
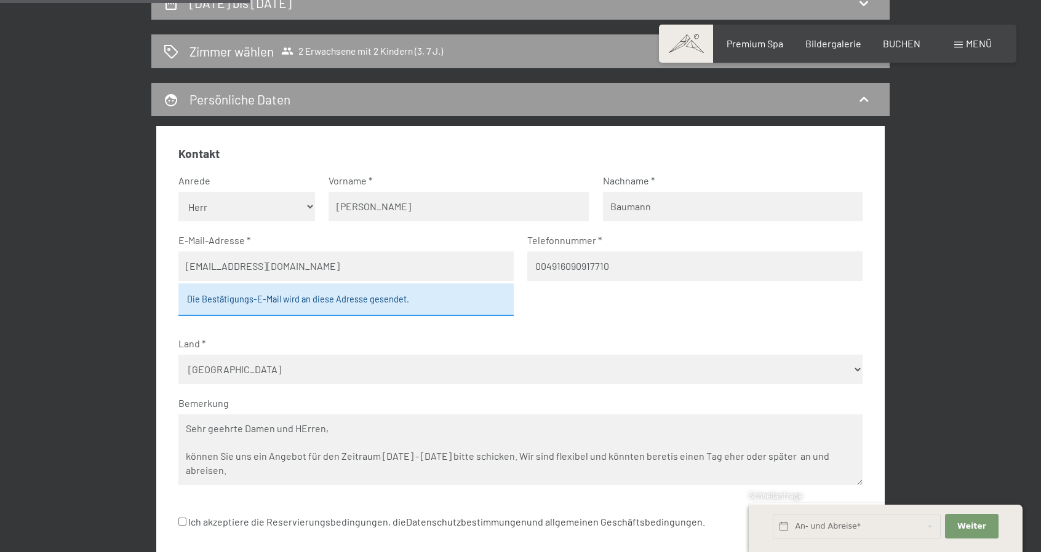
click at [806, 460] on textarea "Sehr geehrte Damen und HErren, können Sie uns ein Angebot für den Zeitraum 24.0…" at bounding box center [520, 450] width 685 height 71
click at [256, 463] on textarea "Sehr geehrte Damen und HErren, können Sie uns ein Angebot für den Zeitraum 24.0…" at bounding box center [520, 450] width 685 height 71
click at [228, 473] on textarea "Sehr geehrte Damen und HErren, können Sie uns ein Angebot für den Zeitraum 24.0…" at bounding box center [520, 450] width 685 height 71
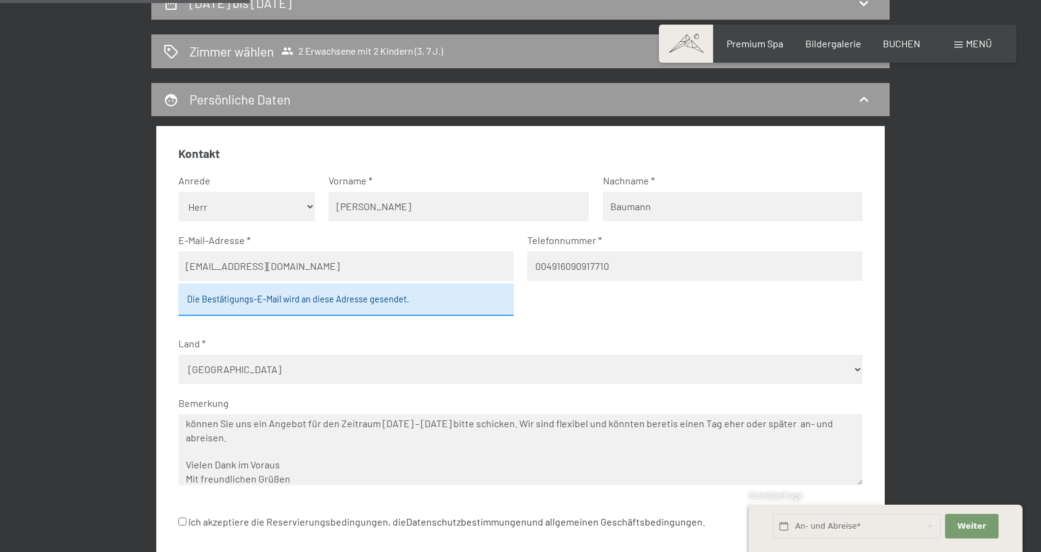
scroll to position [46, 0]
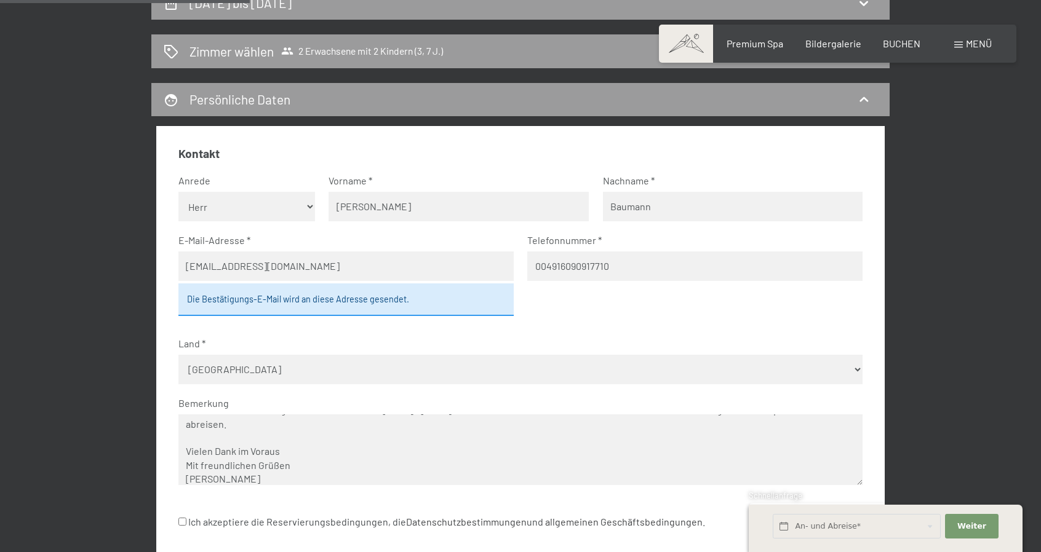
type textarea "Sehr geehrte Damen und HErren, können Sie uns ein Angebot für den Zeitraum 24.0…"
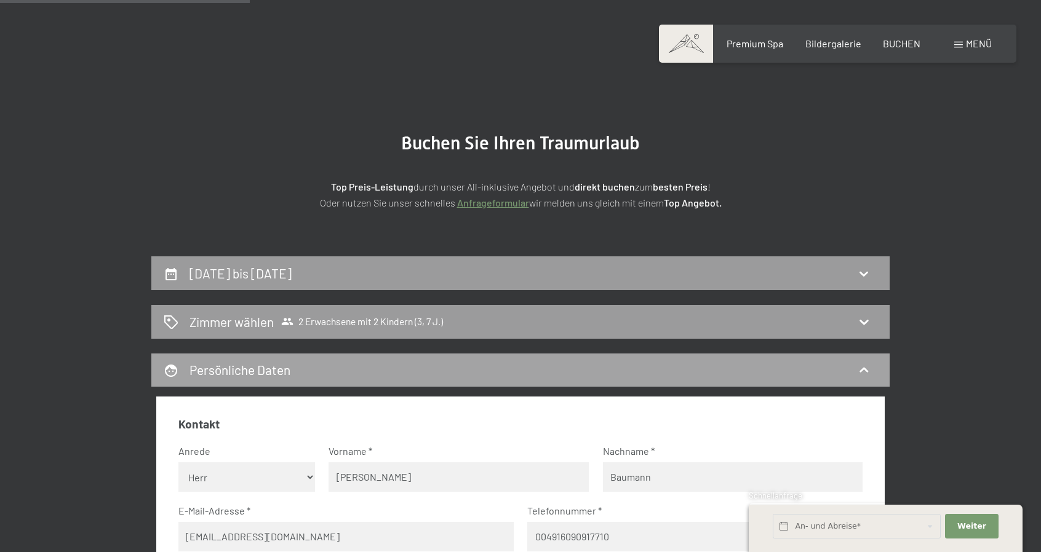
scroll to position [0, 0]
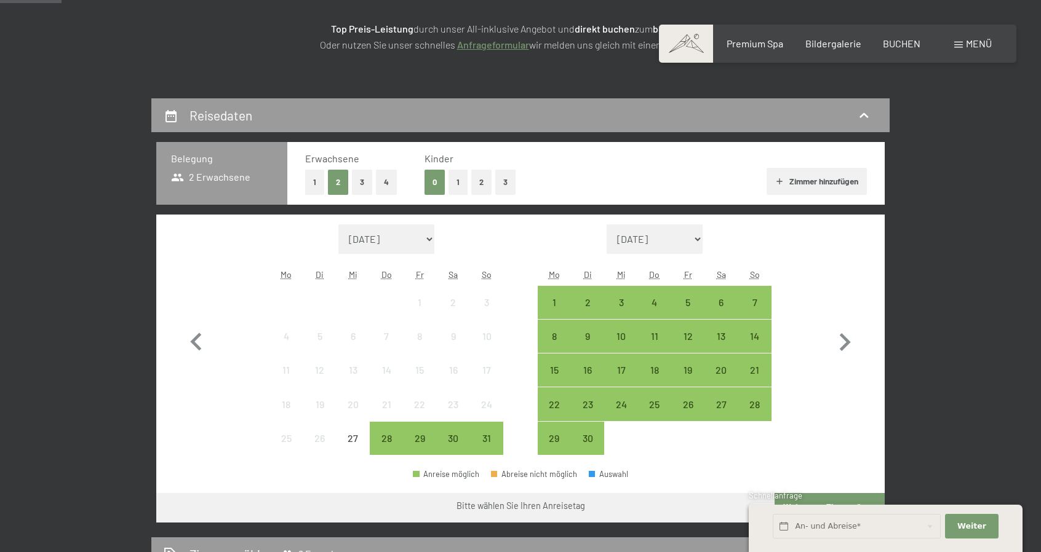
scroll to position [246, 0]
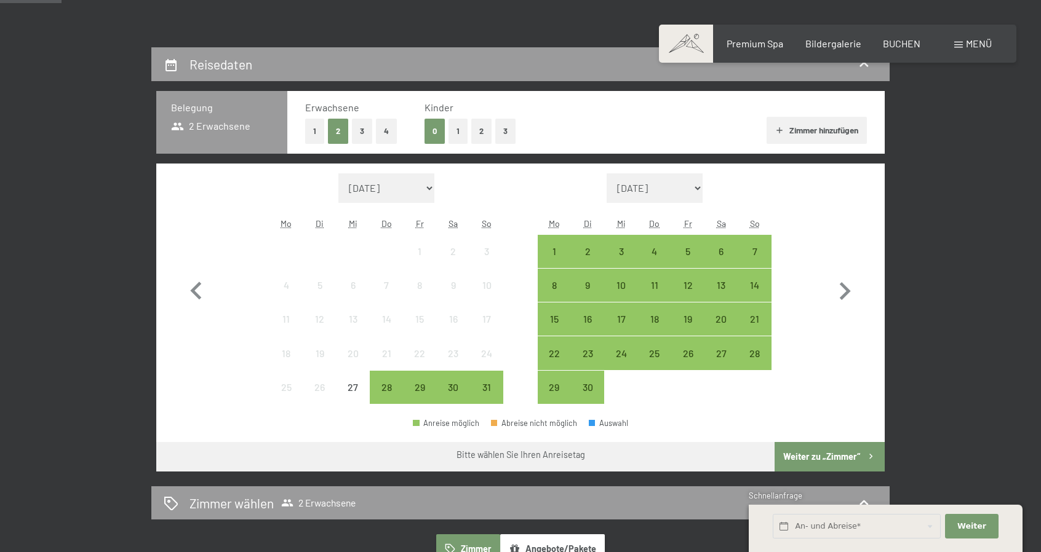
click at [480, 130] on button "2" at bounding box center [481, 131] width 20 height 25
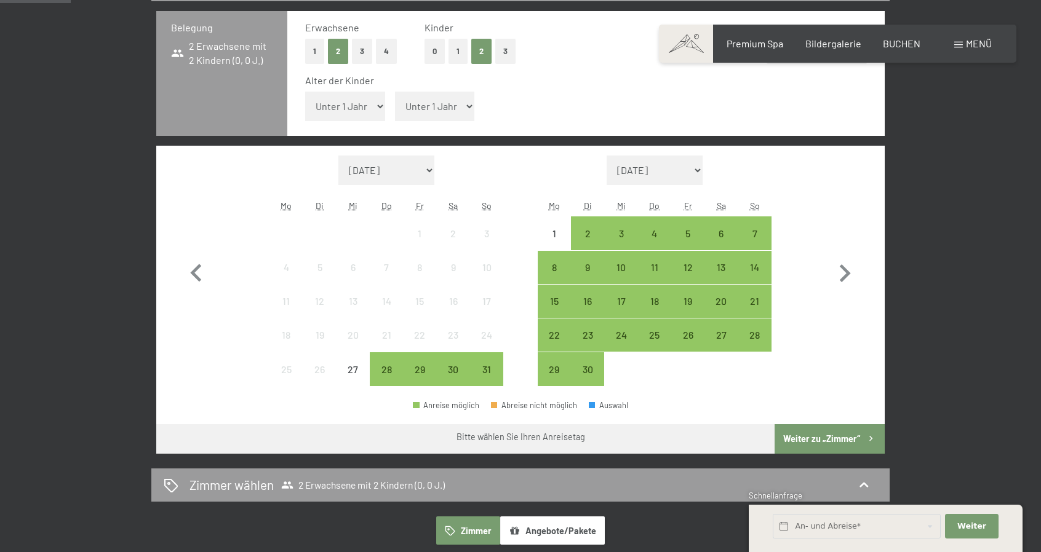
scroll to position [369, 0]
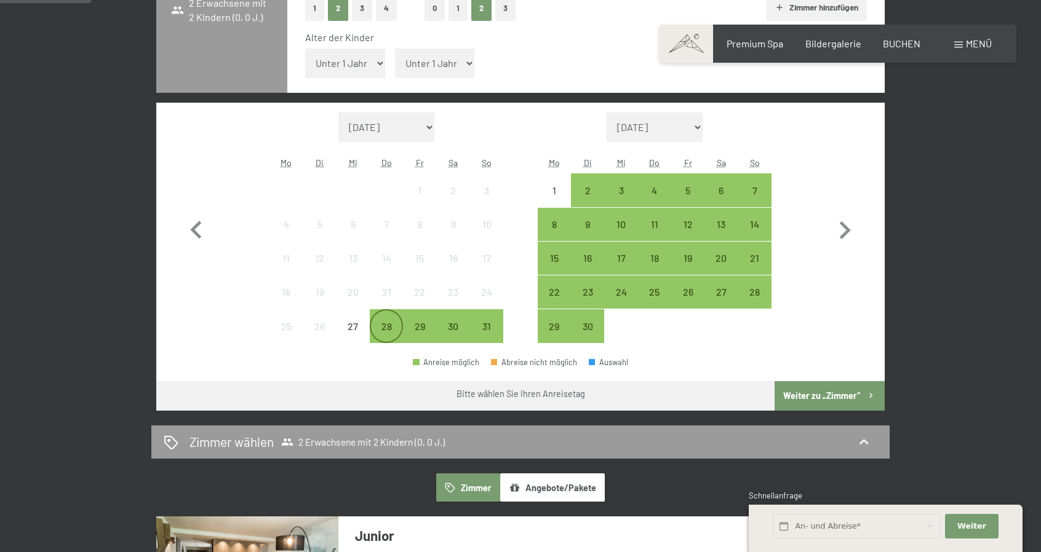
click at [377, 318] on div "28" at bounding box center [386, 326] width 31 height 31
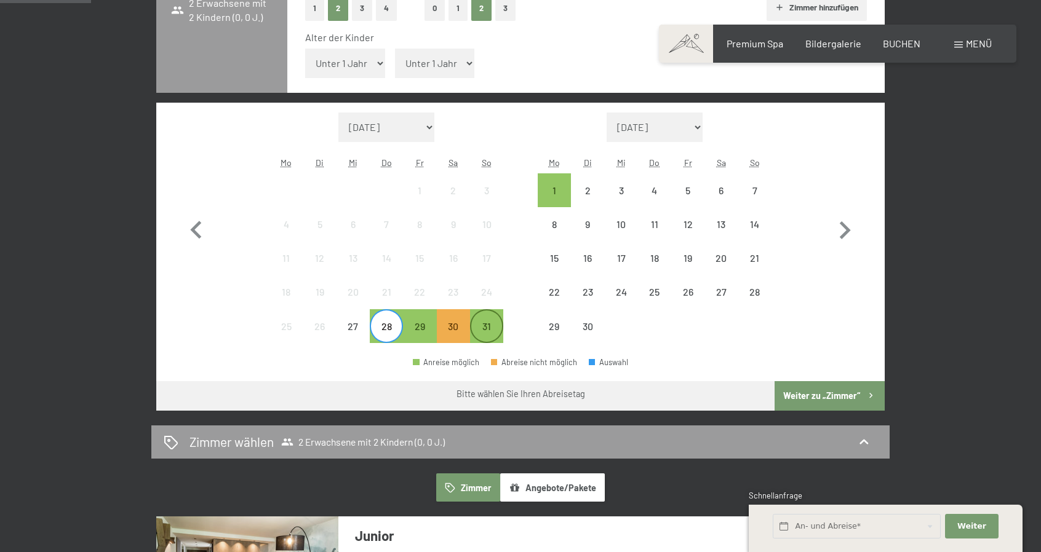
click at [487, 327] on div "31" at bounding box center [486, 337] width 31 height 31
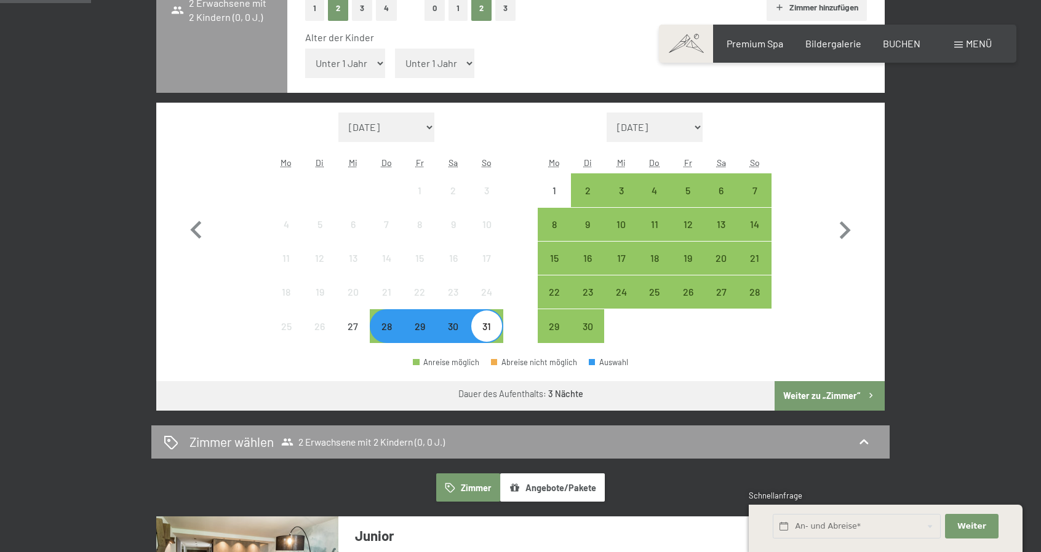
click at [814, 404] on button "Weiter zu „Zimmer“" at bounding box center [829, 396] width 110 height 30
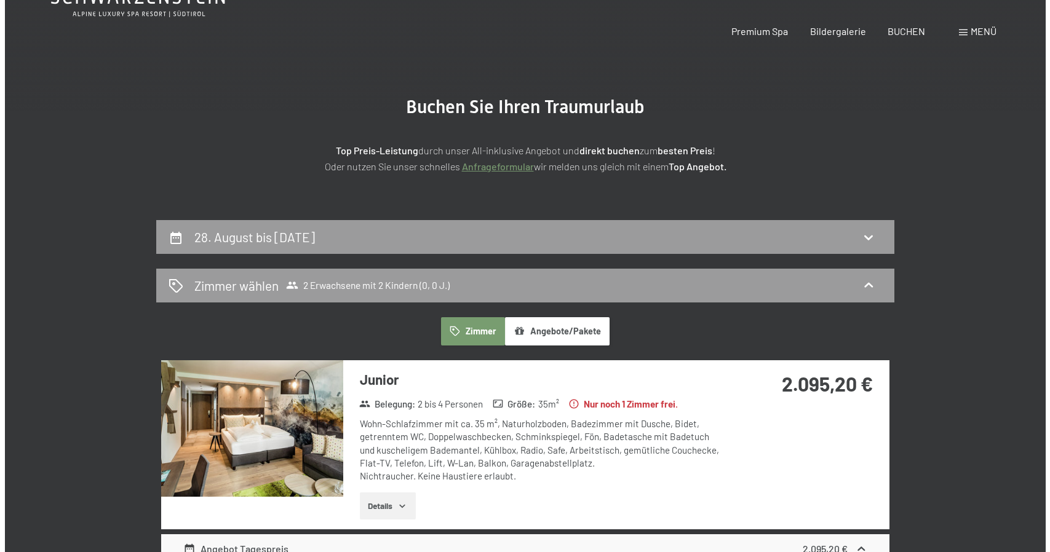
scroll to position [0, 0]
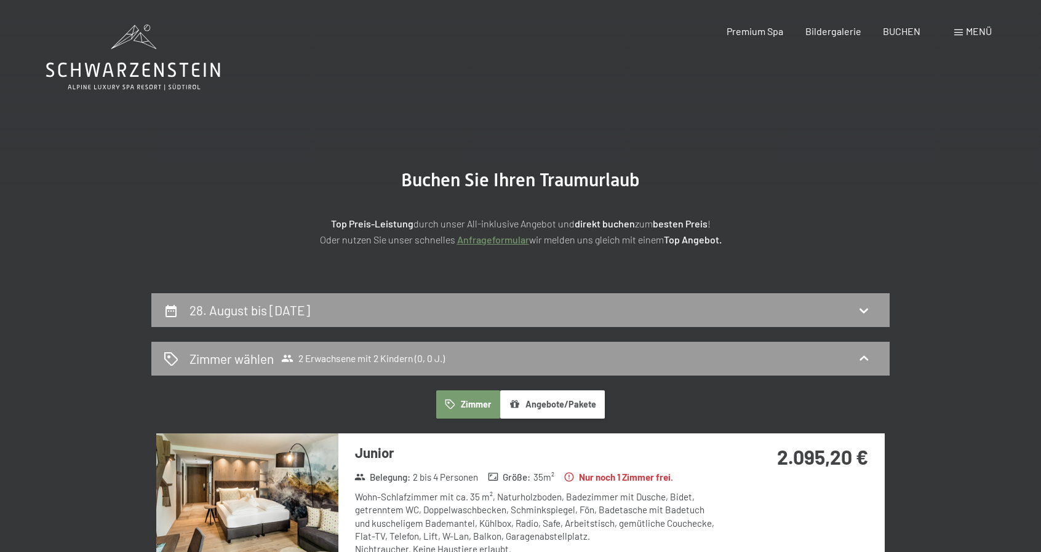
click at [985, 36] on span "Menü" at bounding box center [979, 31] width 26 height 12
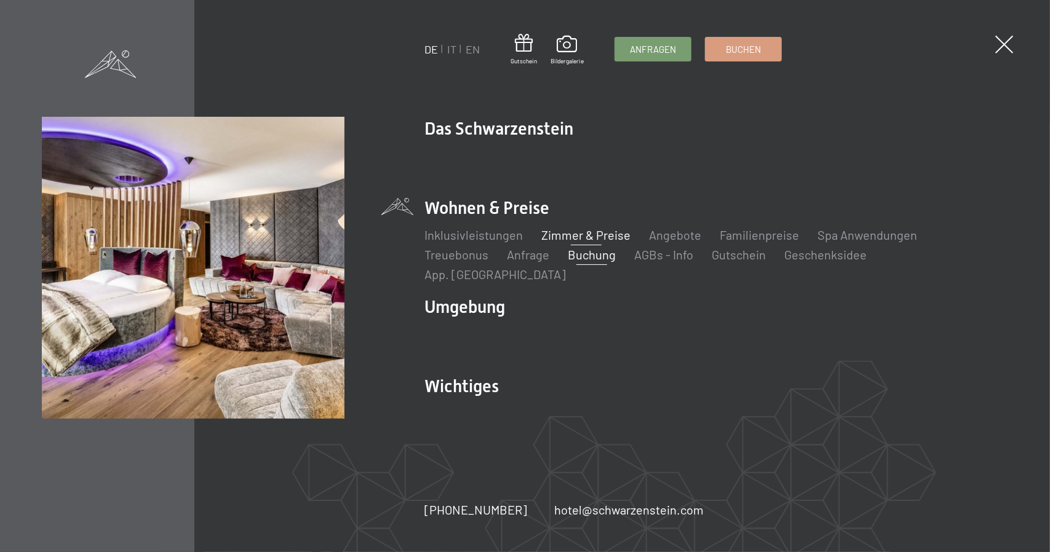
click at [592, 242] on link "Zimmer & Preise" at bounding box center [585, 235] width 89 height 15
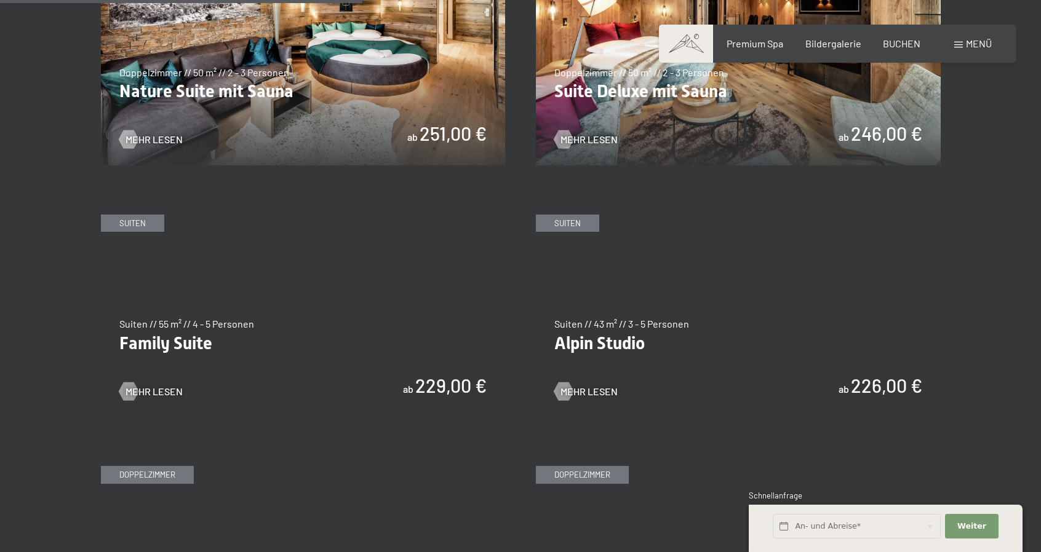
scroll to position [1415, 0]
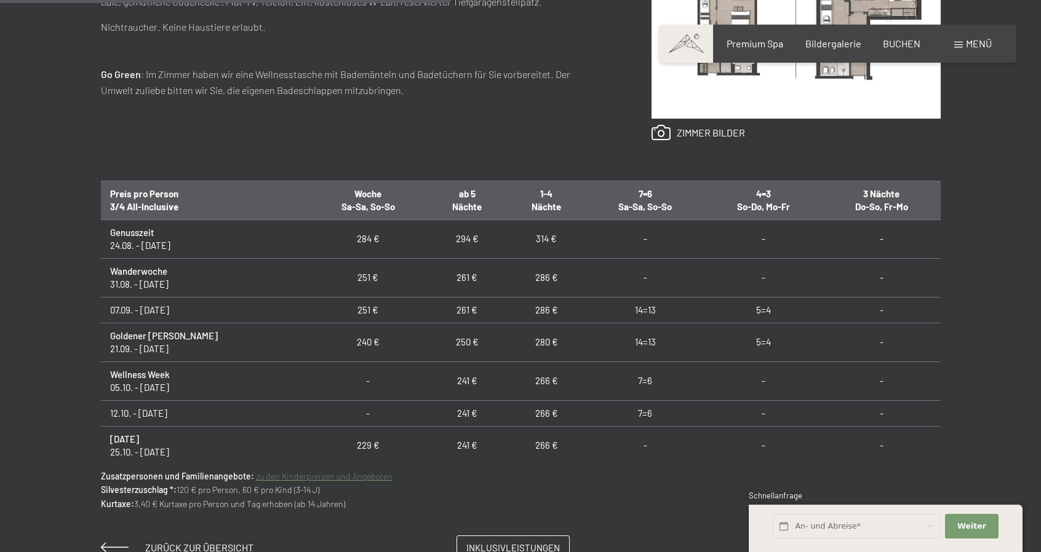
scroll to position [677, 0]
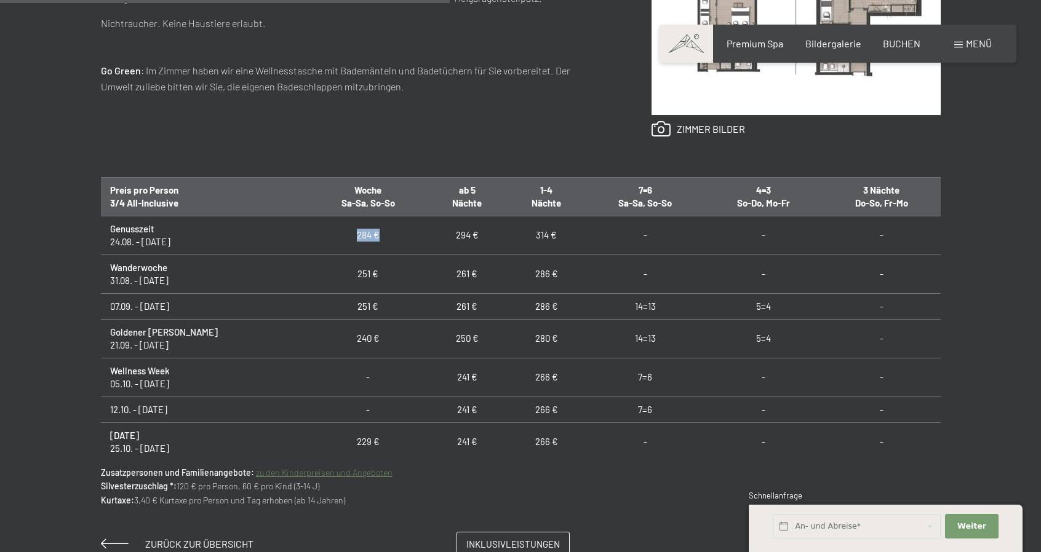
drag, startPoint x: 295, startPoint y: 236, endPoint x: 326, endPoint y: 234, distance: 30.8
click at [326, 234] on td "284 €" at bounding box center [368, 235] width 119 height 39
click at [319, 236] on td "284 €" at bounding box center [368, 235] width 119 height 39
drag, startPoint x: 304, startPoint y: 237, endPoint x: 319, endPoint y: 234, distance: 15.1
click at [319, 234] on td "284 €" at bounding box center [368, 235] width 119 height 39
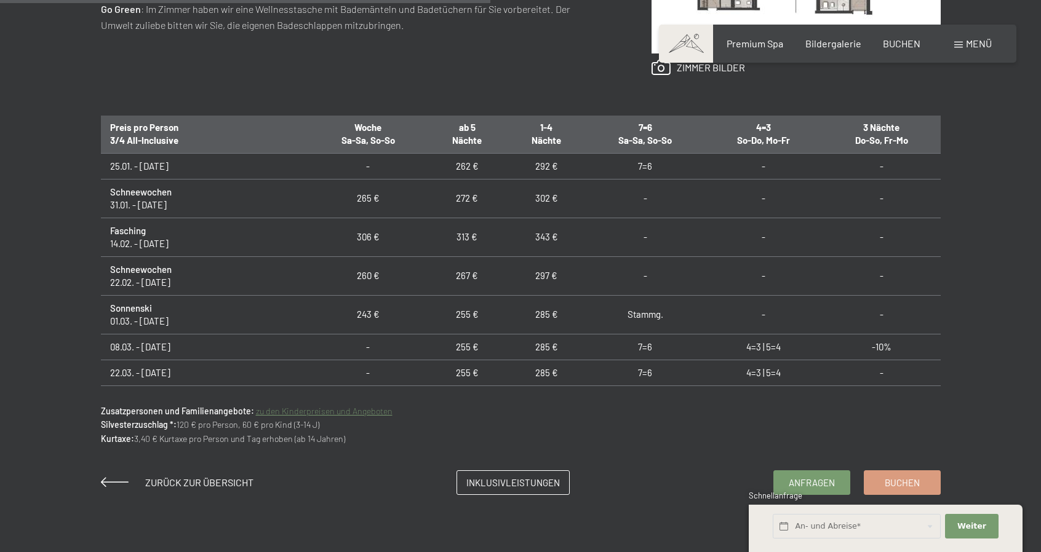
scroll to position [554, 0]
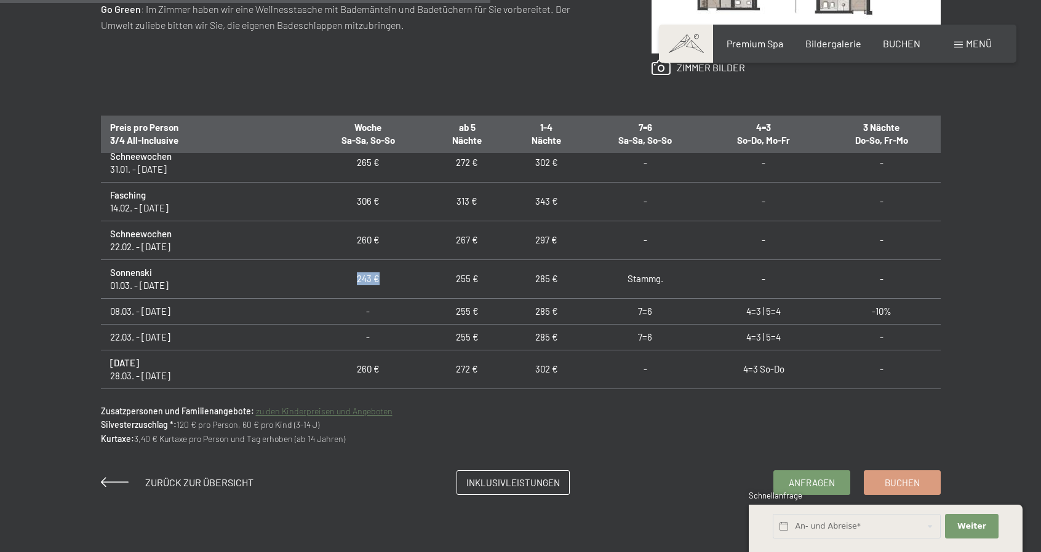
drag, startPoint x: 304, startPoint y: 277, endPoint x: 363, endPoint y: 283, distance: 59.3
click at [363, 283] on td "243 €" at bounding box center [368, 279] width 119 height 39
click at [353, 274] on td "243 €" at bounding box center [368, 279] width 119 height 39
drag, startPoint x: 353, startPoint y: 274, endPoint x: 287, endPoint y: 268, distance: 66.1
click at [309, 268] on td "243 €" at bounding box center [368, 279] width 119 height 39
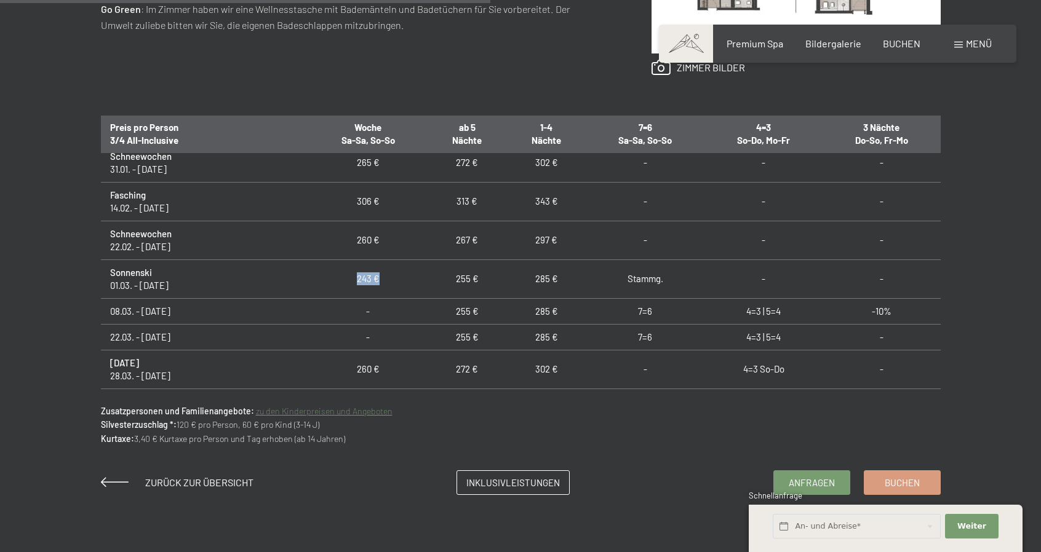
click at [309, 268] on td "243 €" at bounding box center [368, 279] width 119 height 39
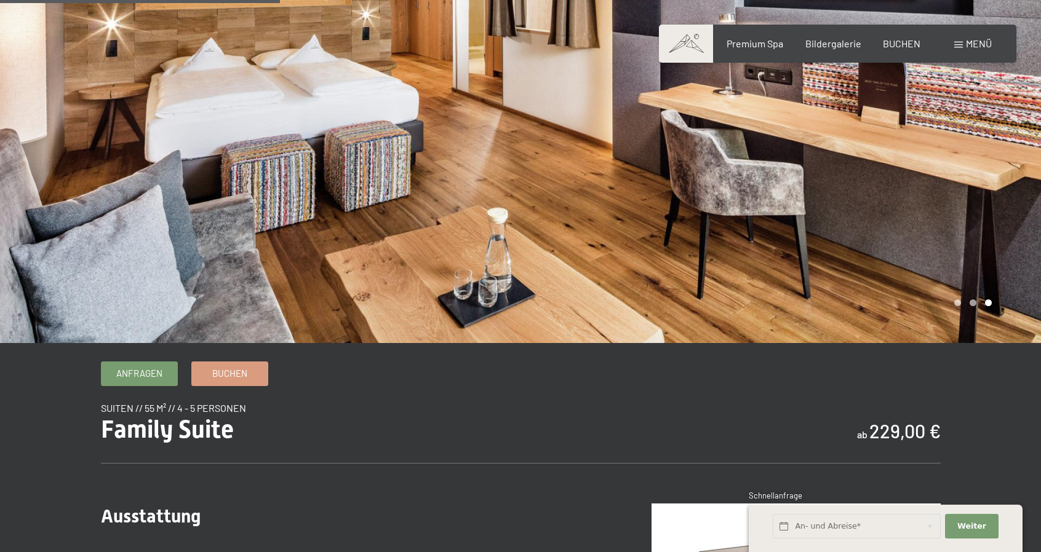
scroll to position [62, 0]
